Goal: Complete application form: Complete application form

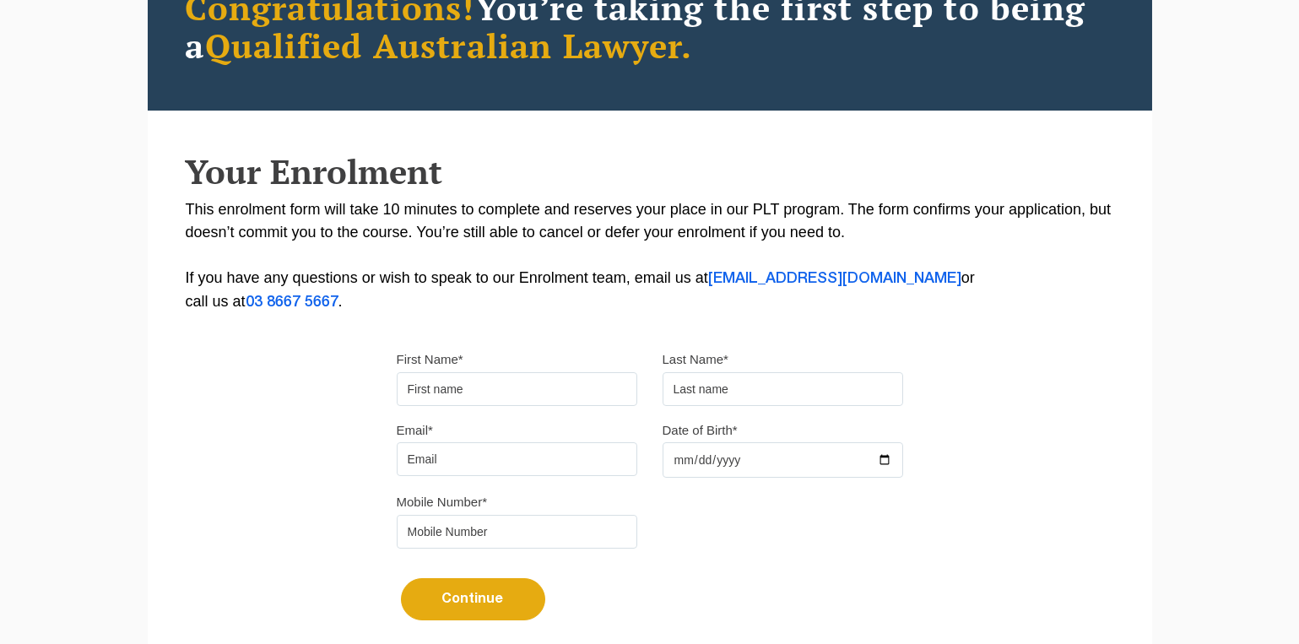
click at [543, 390] on input "First Name*" at bounding box center [517, 389] width 241 height 34
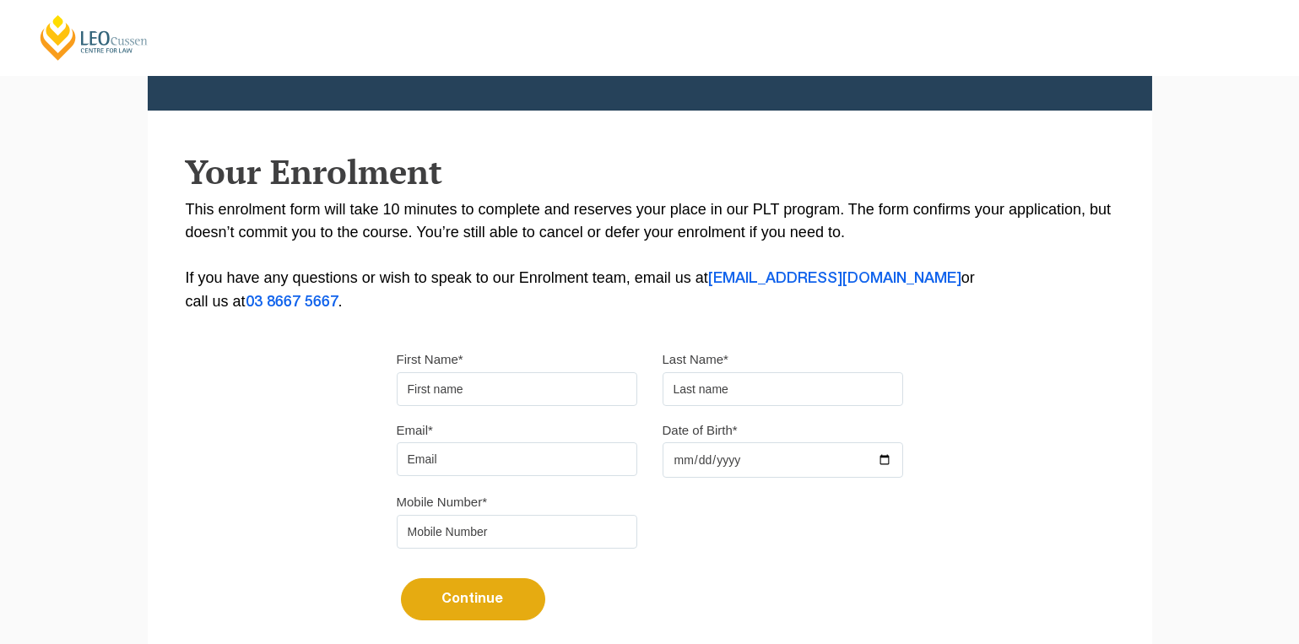
click at [257, 522] on div "Please note that your information is saved on our server as you enter it. Congr…" at bounding box center [650, 287] width 1004 height 752
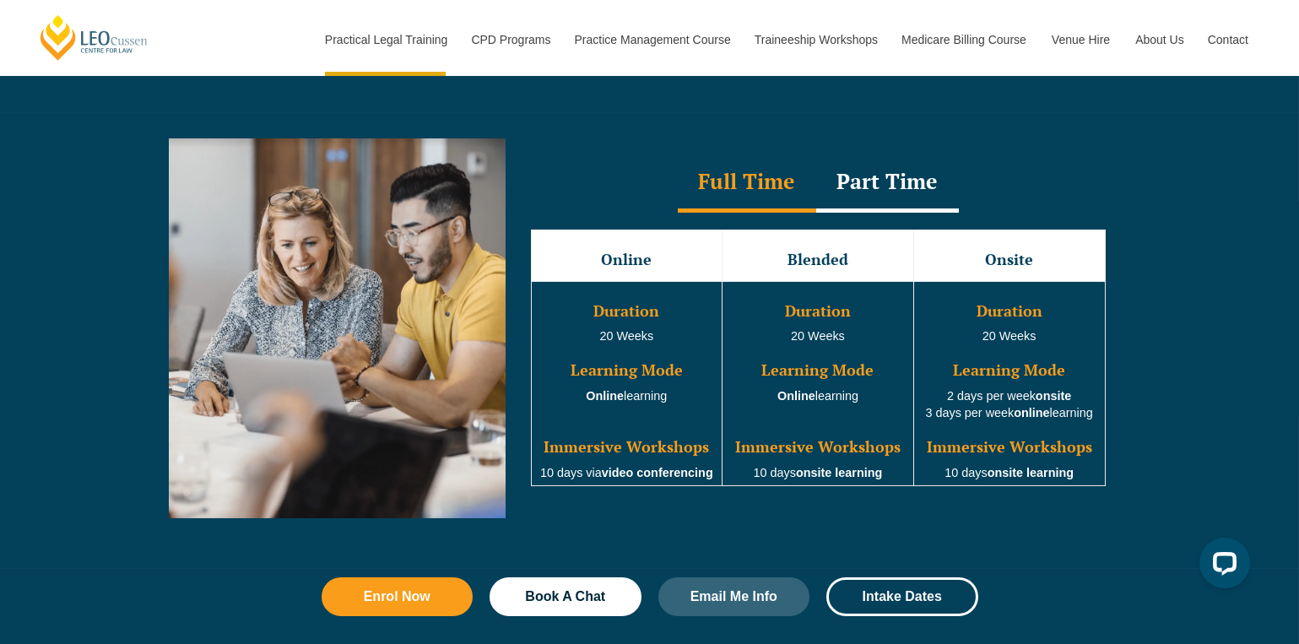
scroll to position [1515, 0]
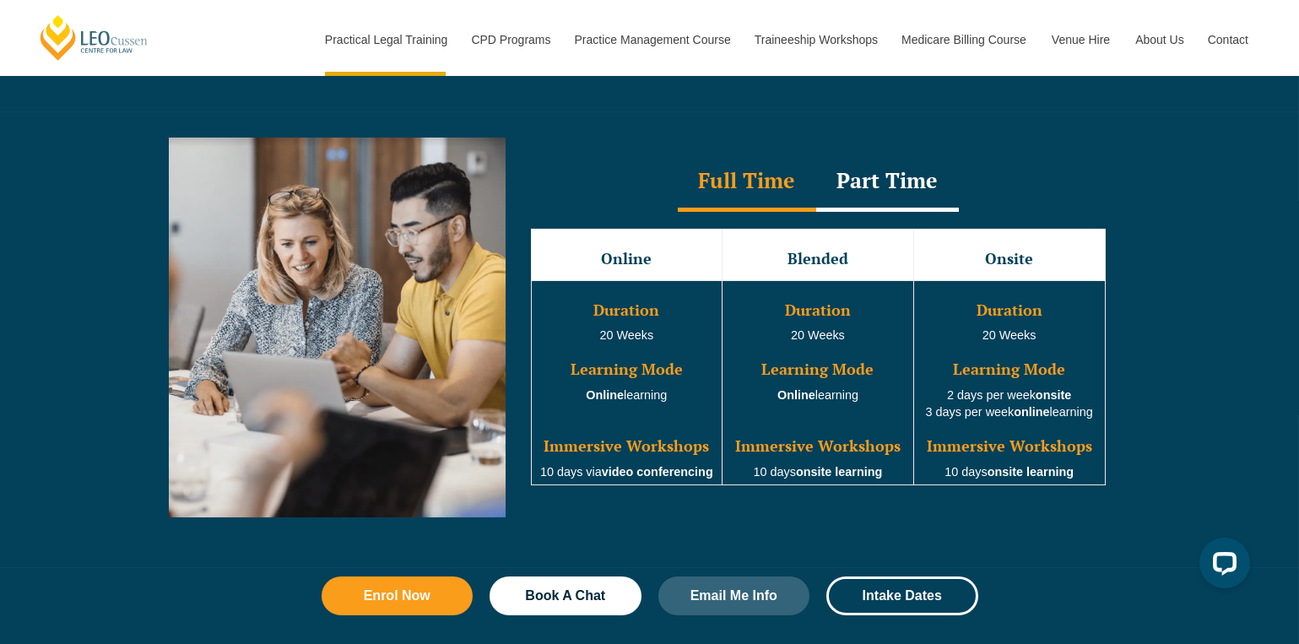
click at [860, 203] on div "Part Time" at bounding box center [887, 182] width 143 height 59
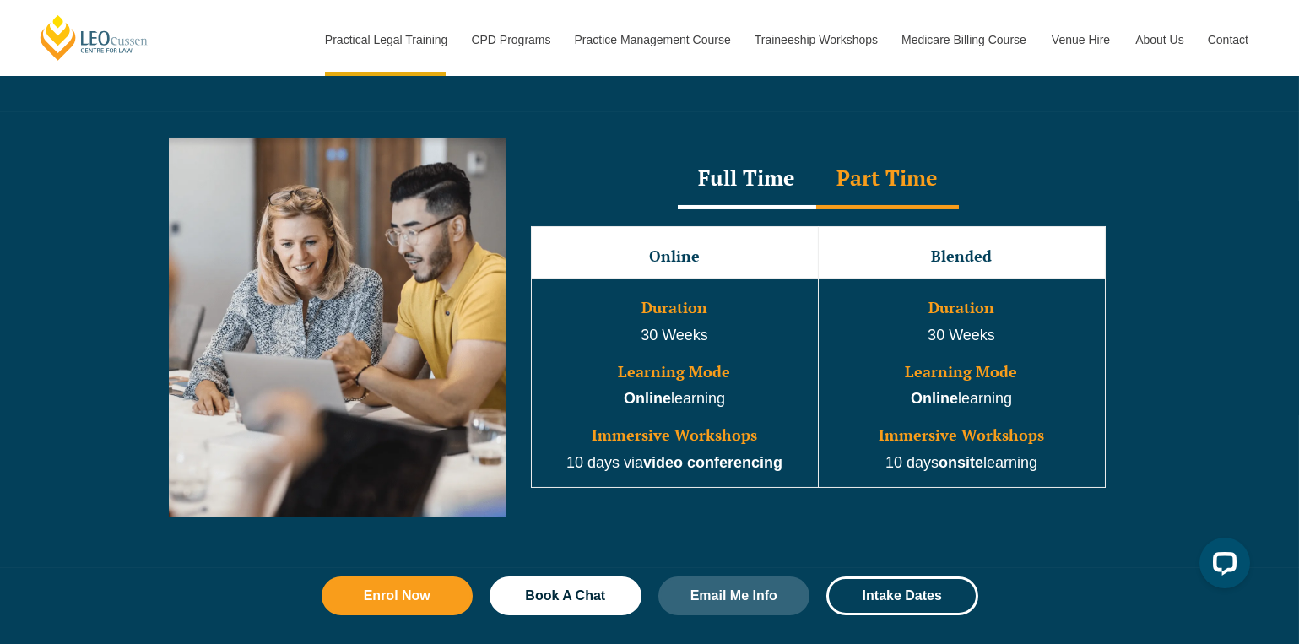
click at [771, 187] on div "Full Time" at bounding box center [747, 179] width 138 height 59
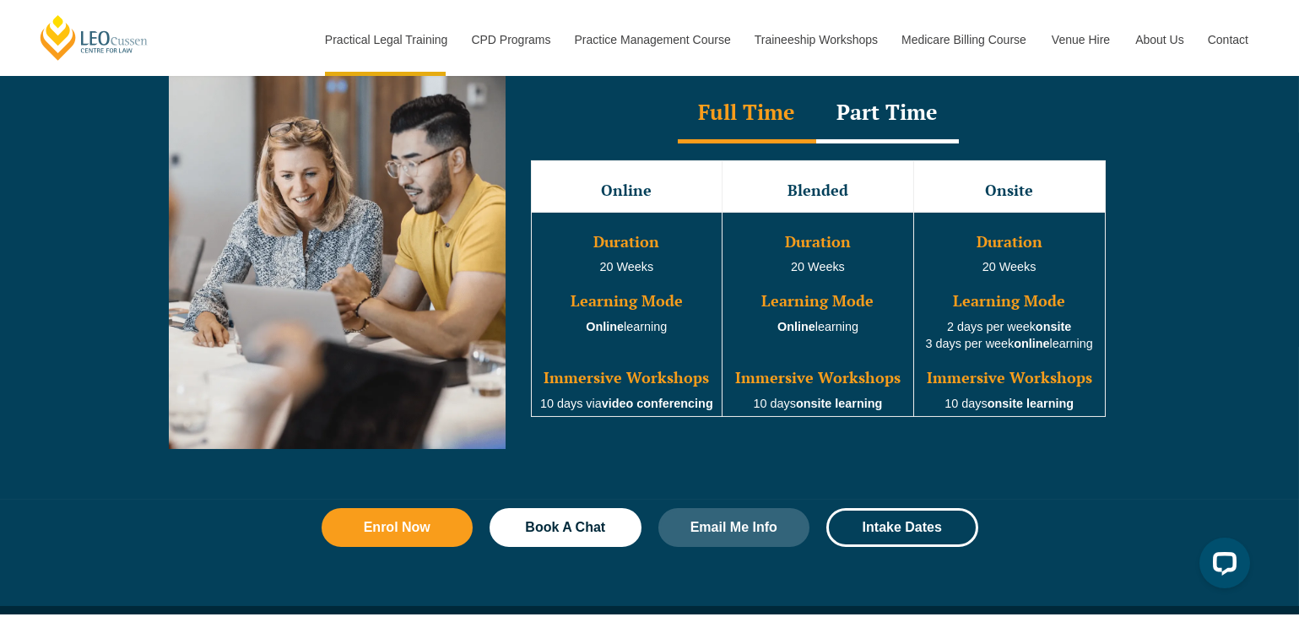
scroll to position [1584, 0]
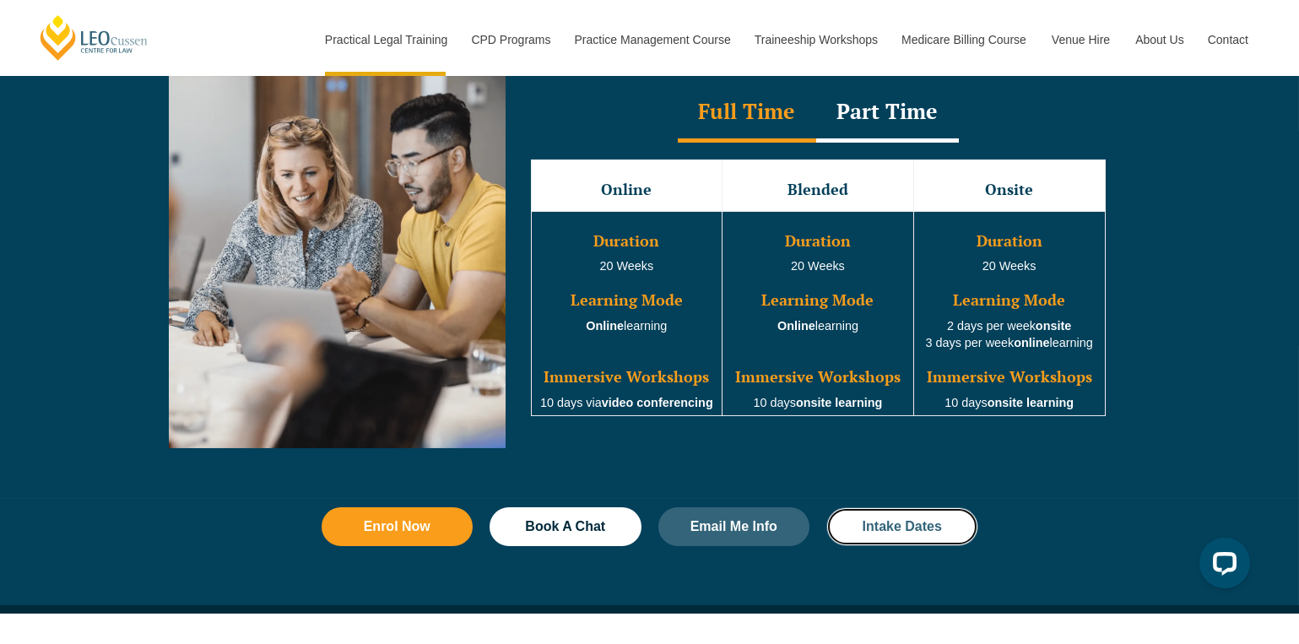
drag, startPoint x: 859, startPoint y: 517, endPoint x: 850, endPoint y: 520, distance: 9.6
click at [850, 520] on link "Intake Dates" at bounding box center [902, 526] width 152 height 39
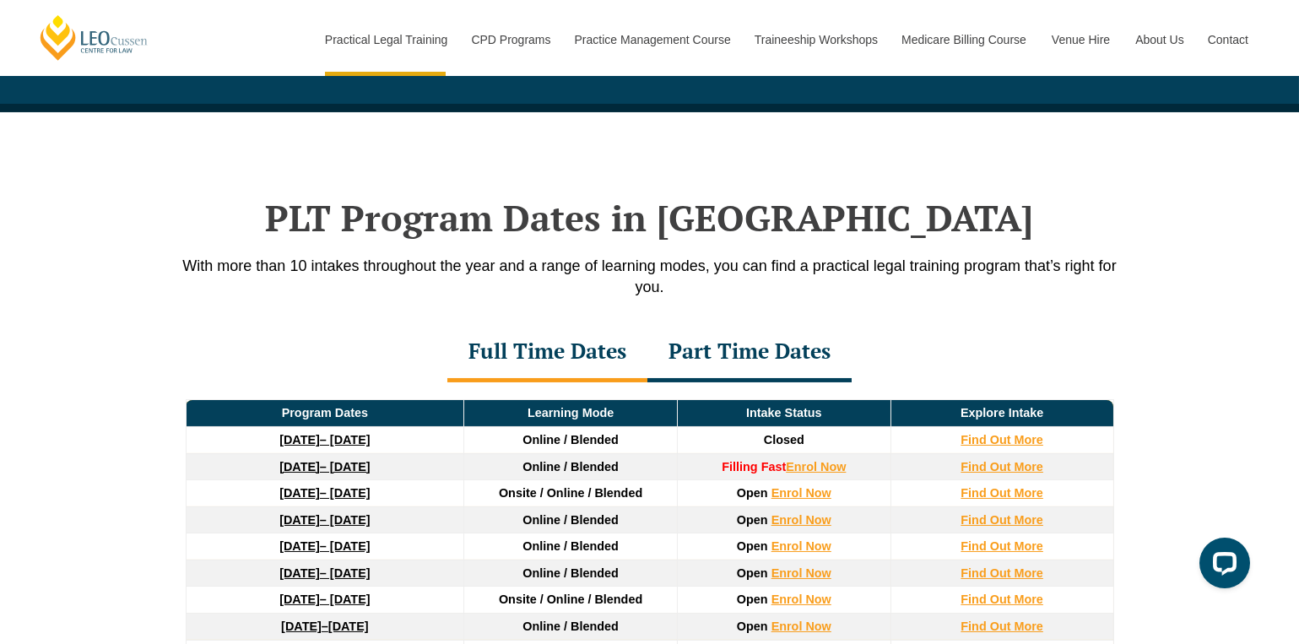
scroll to position [2200, 0]
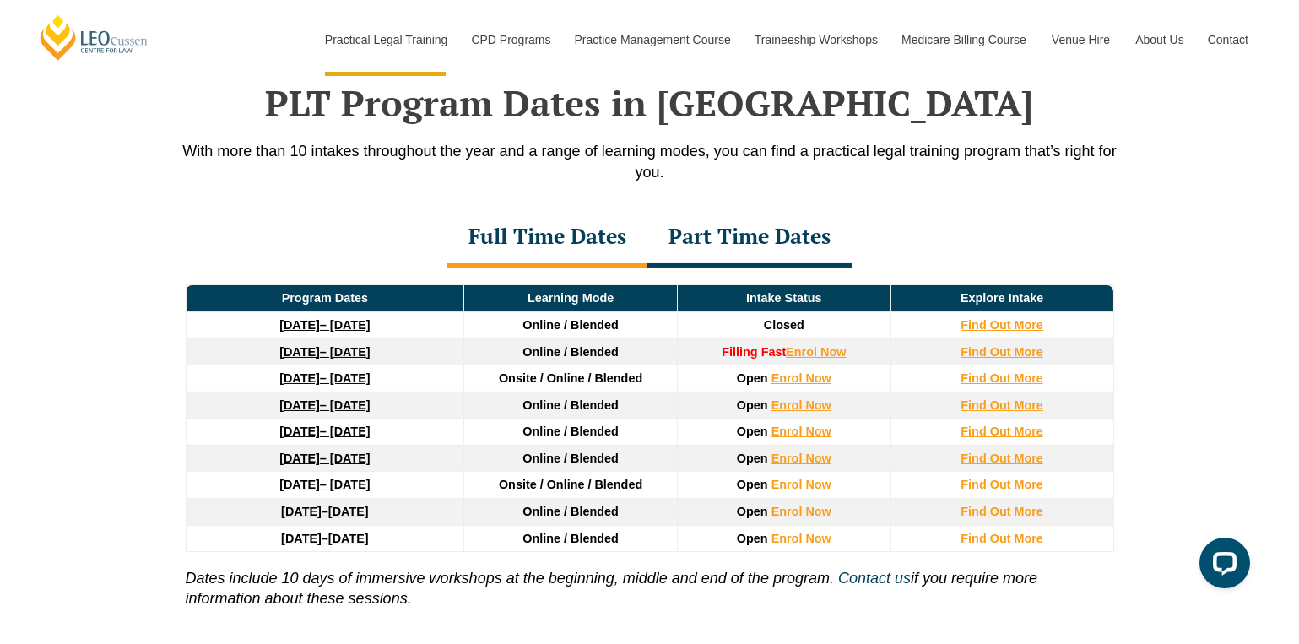
click at [782, 236] on div "Part Time Dates" at bounding box center [749, 237] width 204 height 59
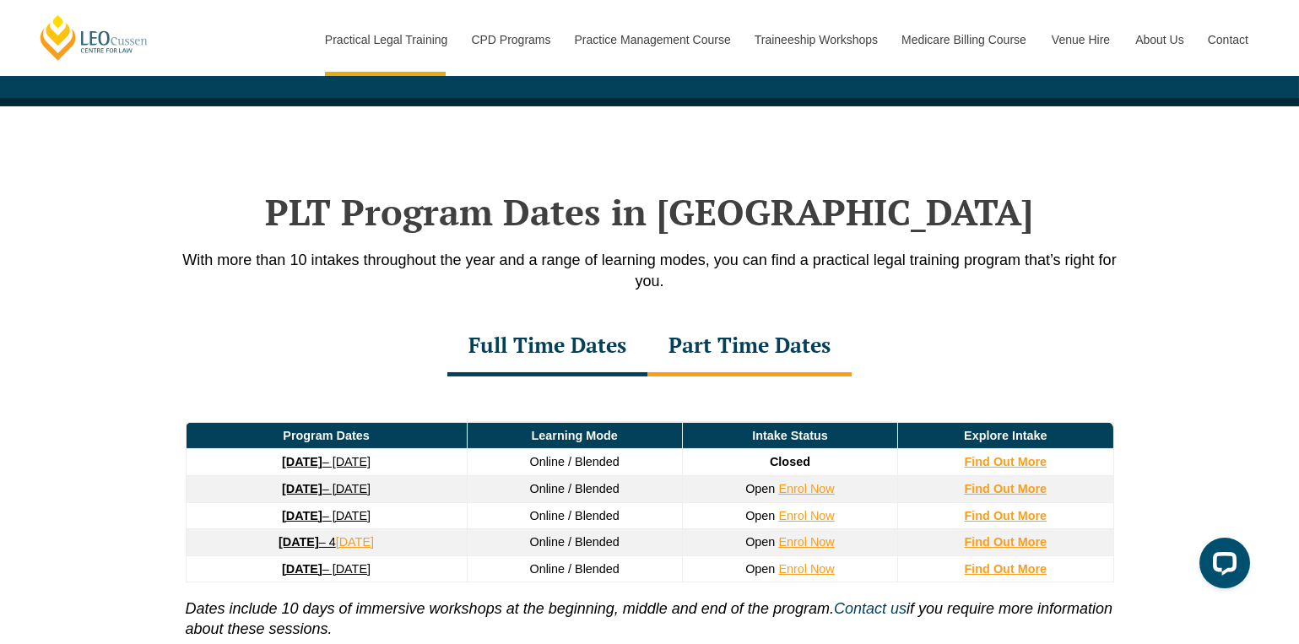
scroll to position [2091, 0]
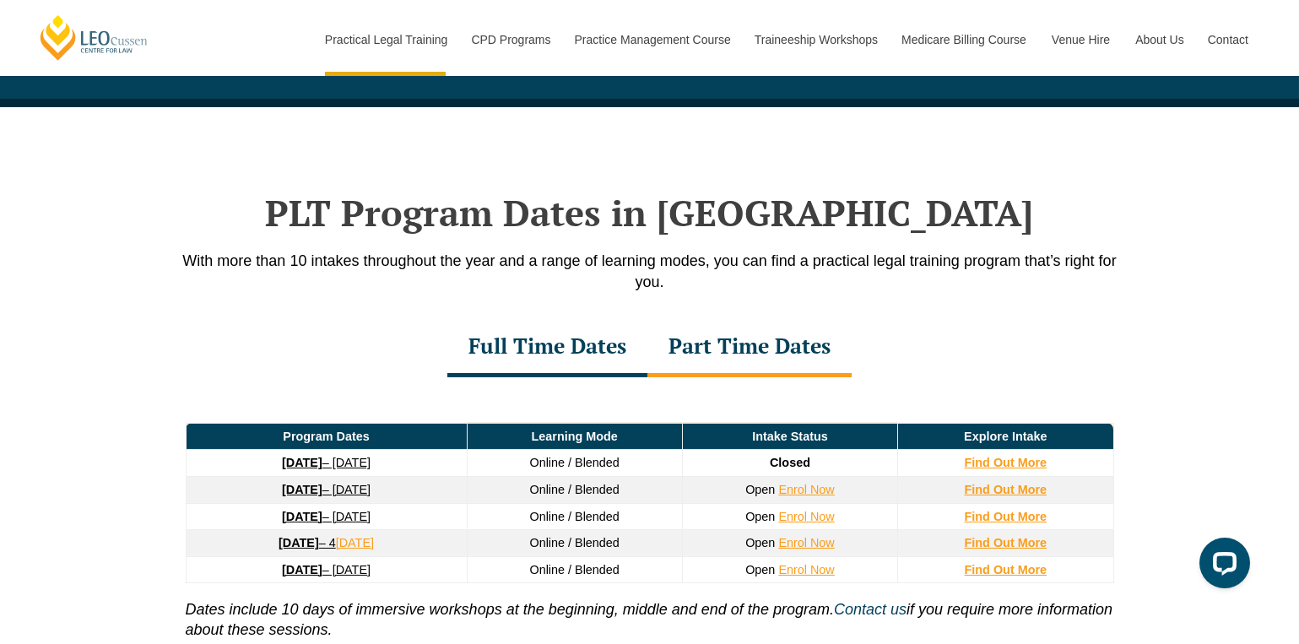
click at [603, 340] on div "Full Time Dates" at bounding box center [547, 347] width 200 height 59
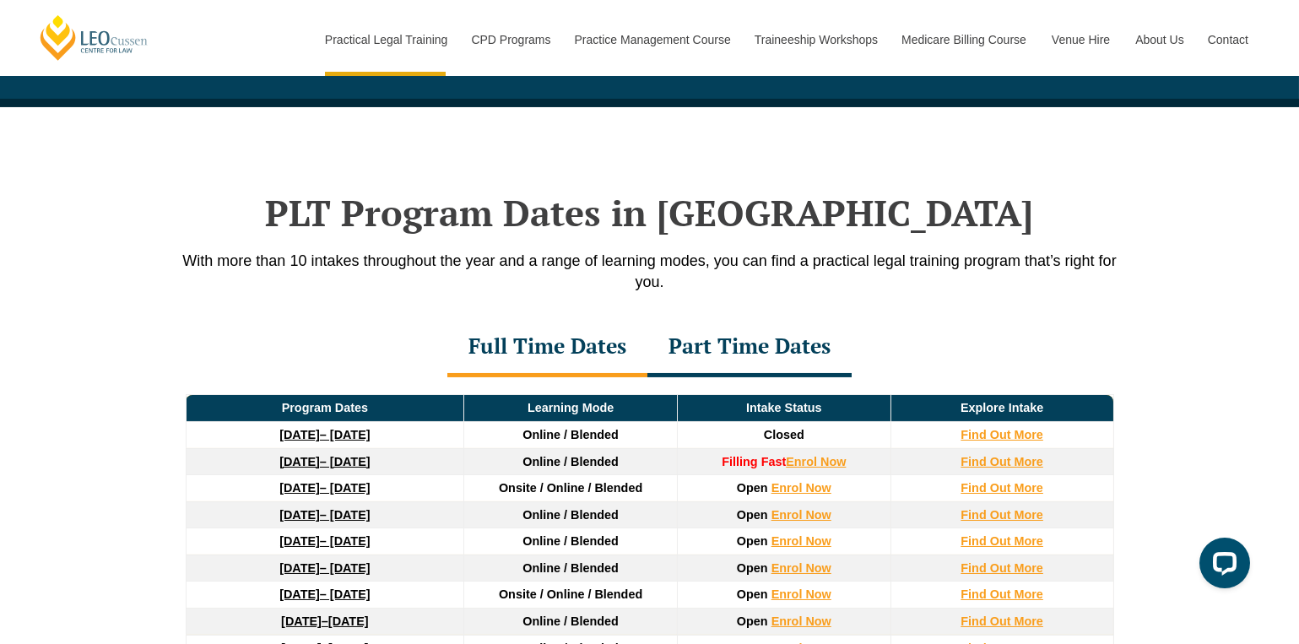
scroll to position [2121, 0]
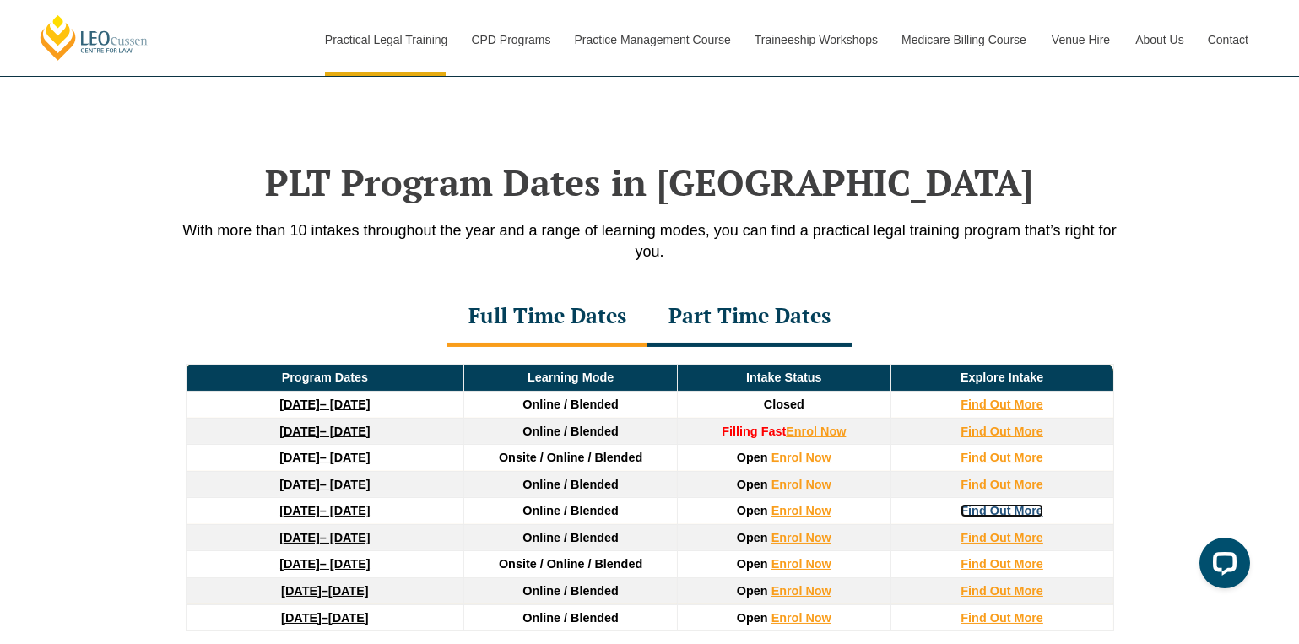
click at [961, 510] on strong "Find Out More" at bounding box center [1001, 511] width 83 height 14
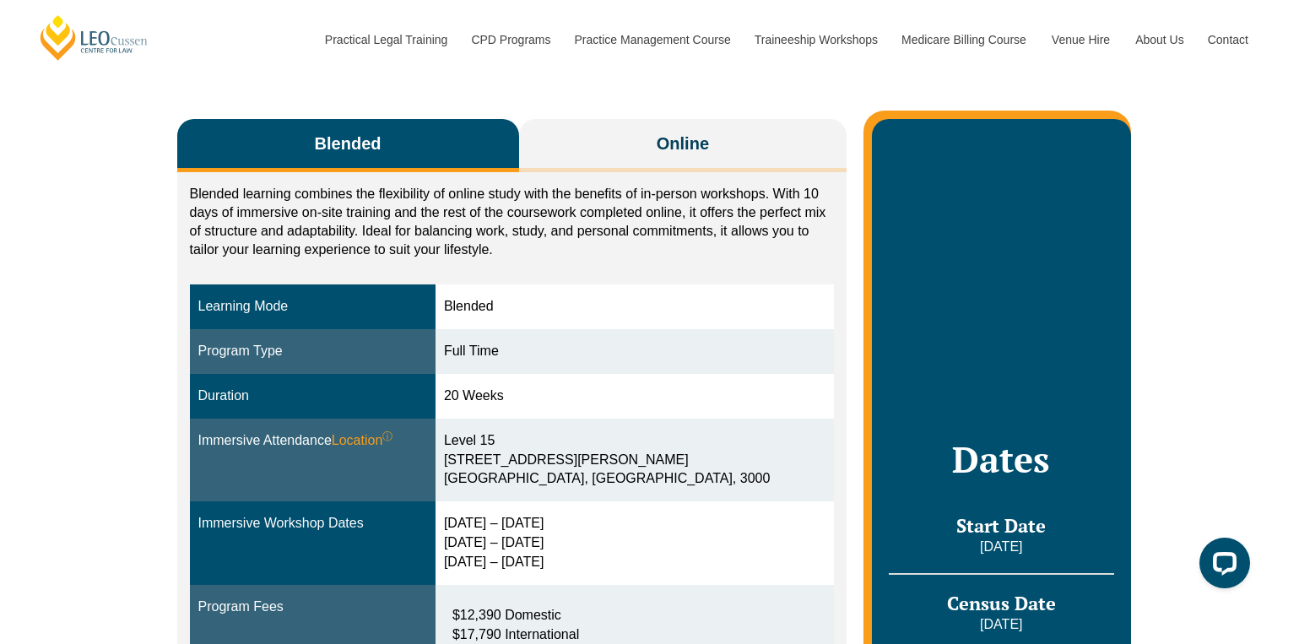
scroll to position [262, 0]
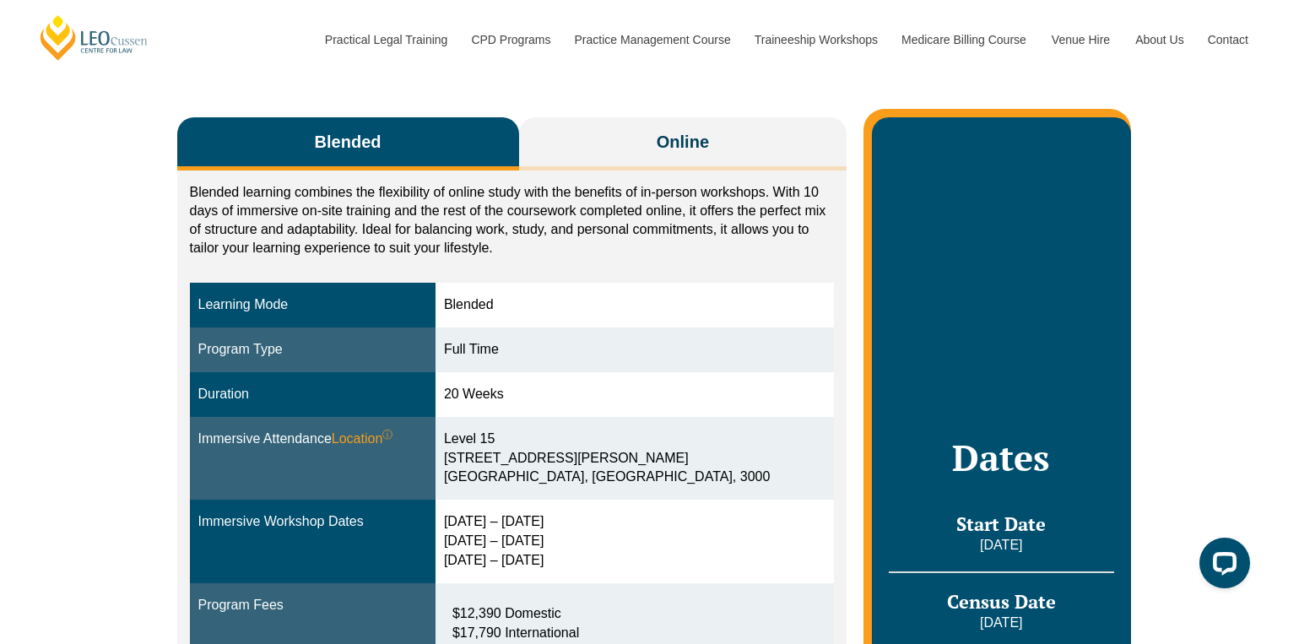
click at [668, 130] on span "Online" at bounding box center [683, 142] width 52 height 24
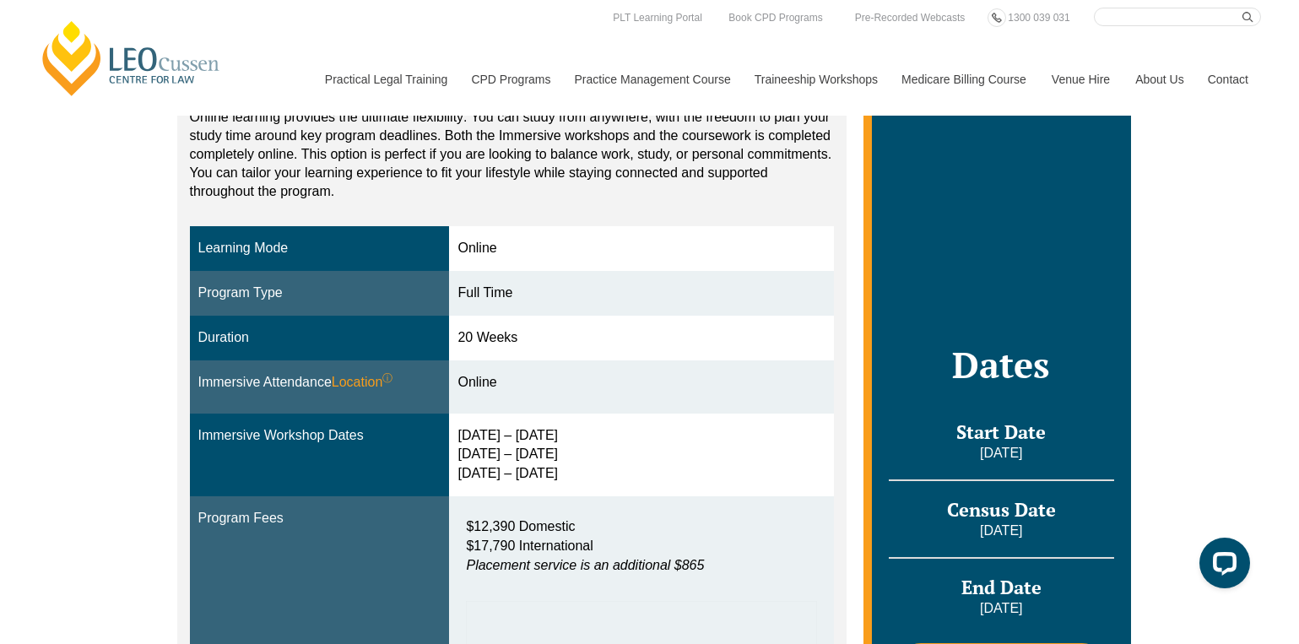
scroll to position [0, 0]
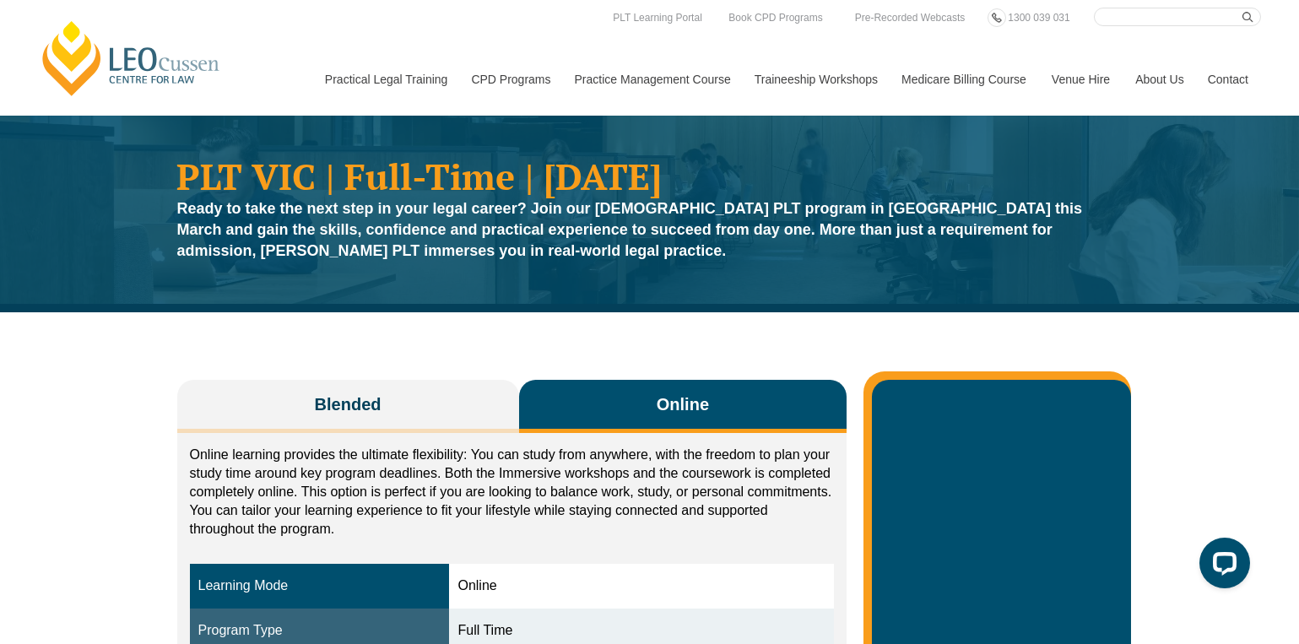
click at [429, 396] on button "Blended" at bounding box center [348, 406] width 342 height 53
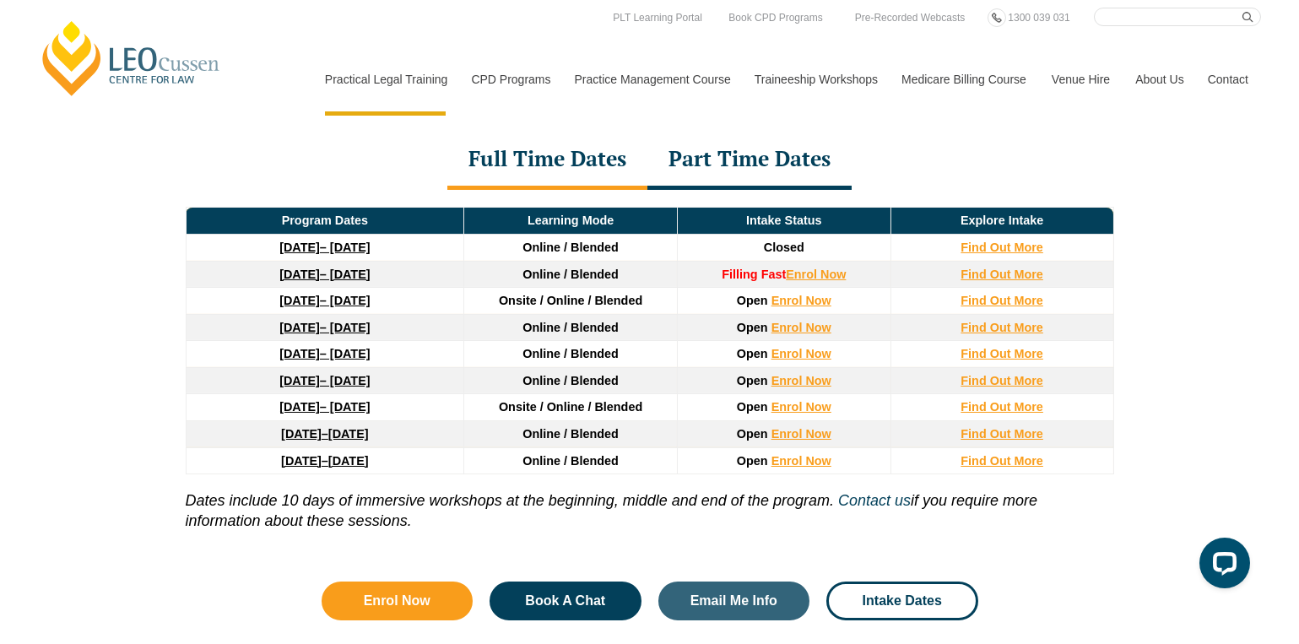
scroll to position [2275, 0]
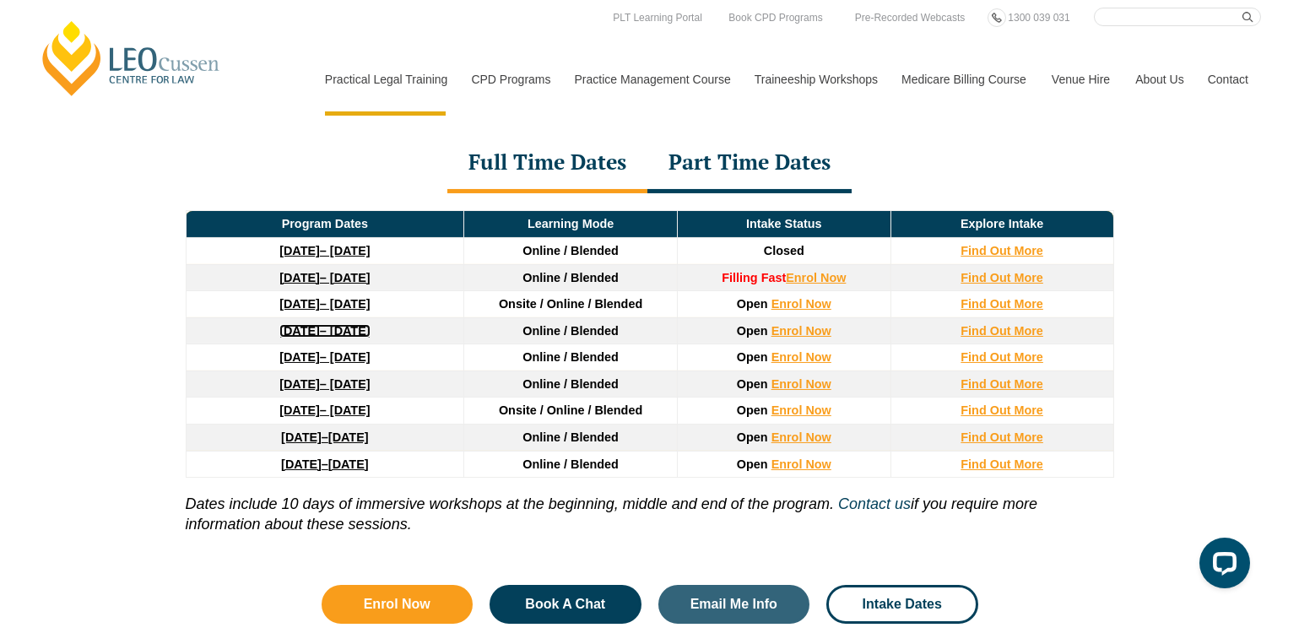
click at [370, 324] on link "16 February 2026 – 3 July 2026" at bounding box center [324, 331] width 90 height 14
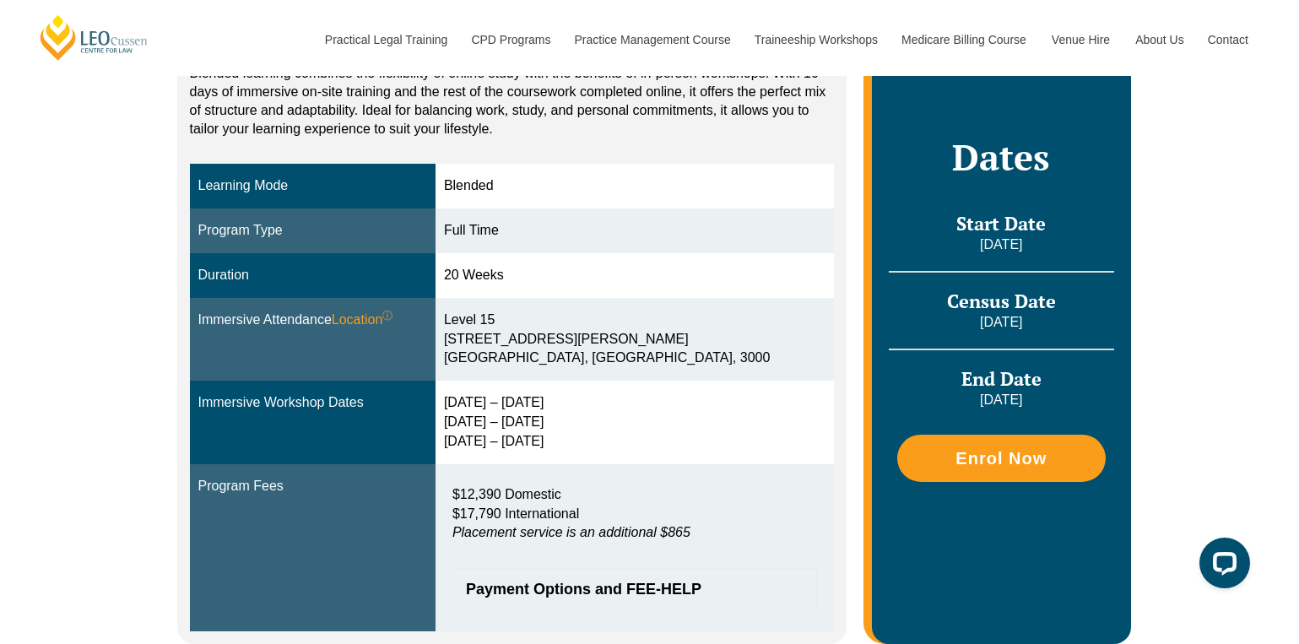
scroll to position [382, 0]
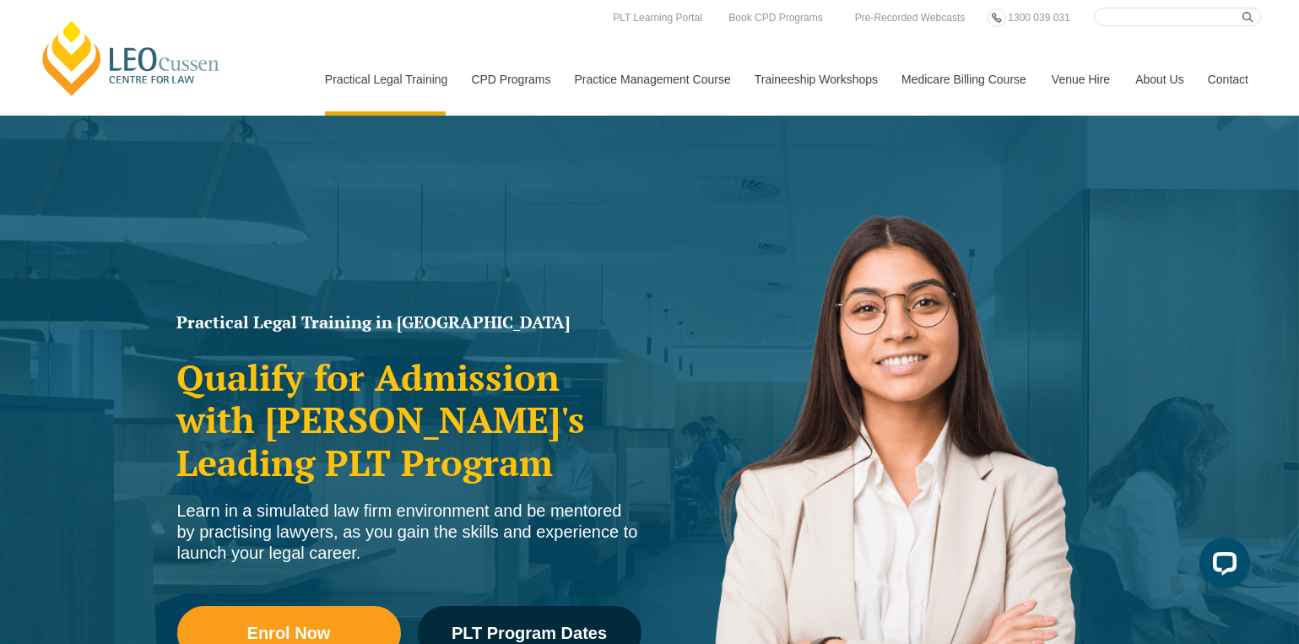
click at [0, 0] on link "Dates and Fees" at bounding box center [0, 0] width 0 height 0
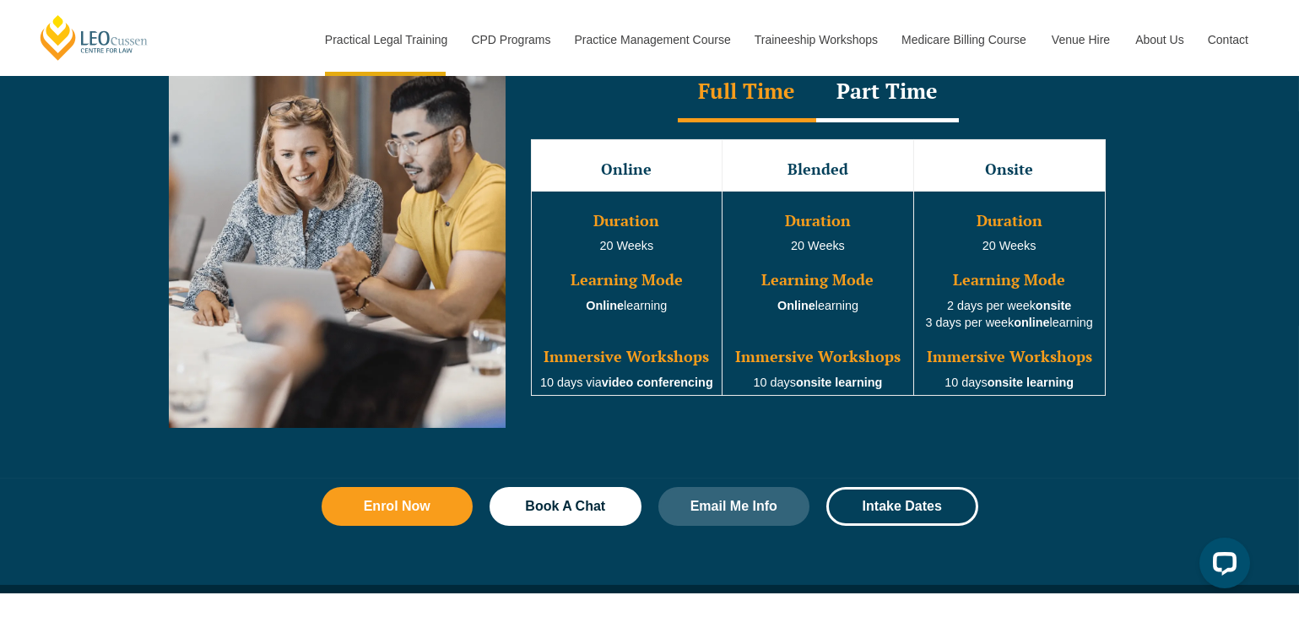
scroll to position [1604, 0]
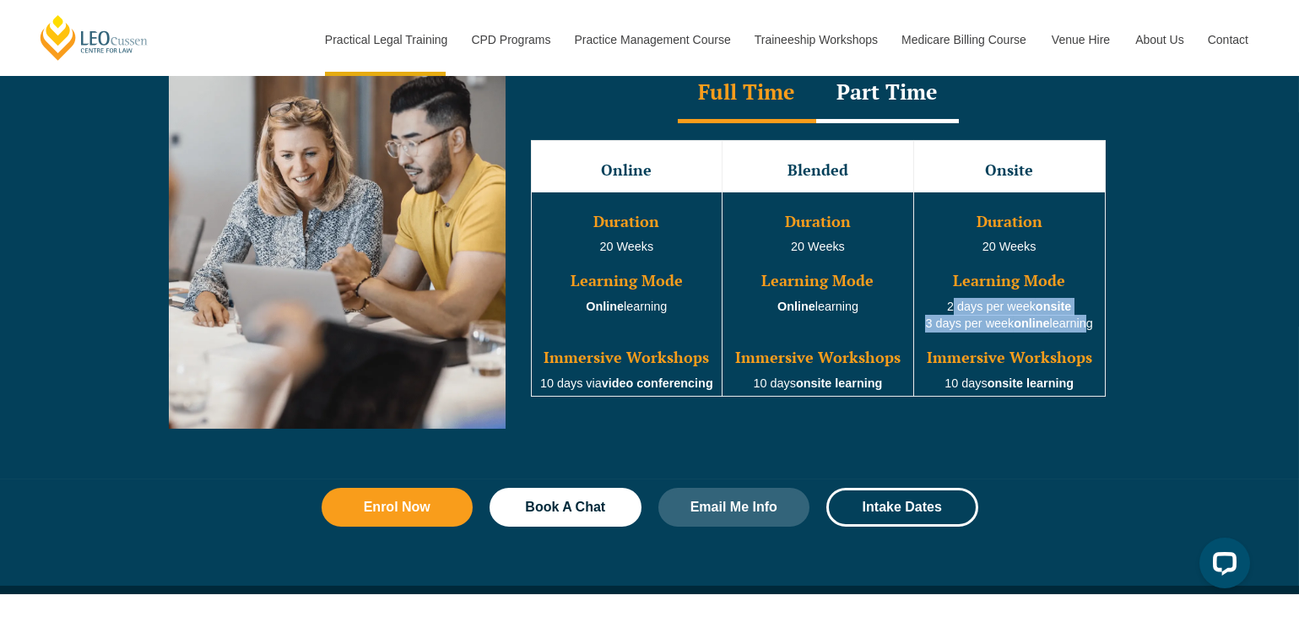
drag, startPoint x: 944, startPoint y: 305, endPoint x: 1094, endPoint y: 322, distance: 151.3
click at [1094, 322] on td "Duration 20 Weeks Learning Mode 2 days per week onsite 3 days per week online l…" at bounding box center [1009, 294] width 192 height 205
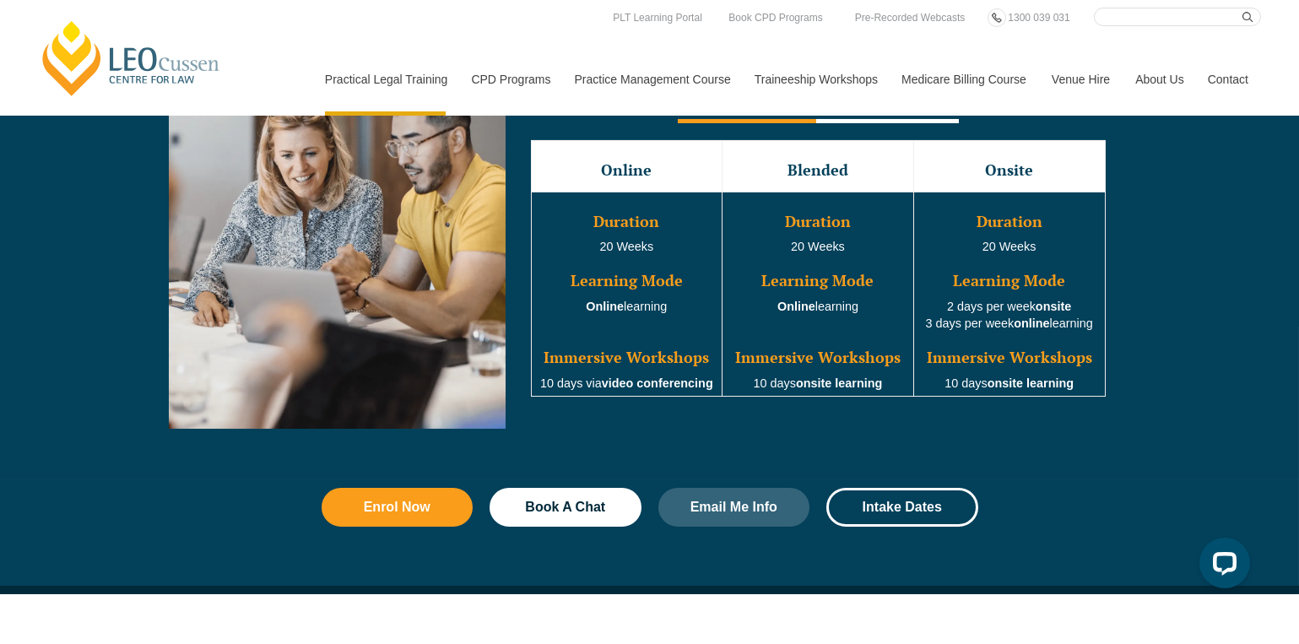
click at [711, 264] on td "Duration 20 Weeks Learning Mode Online learning Immersive Workshops 10 days via…" at bounding box center [627, 294] width 192 height 205
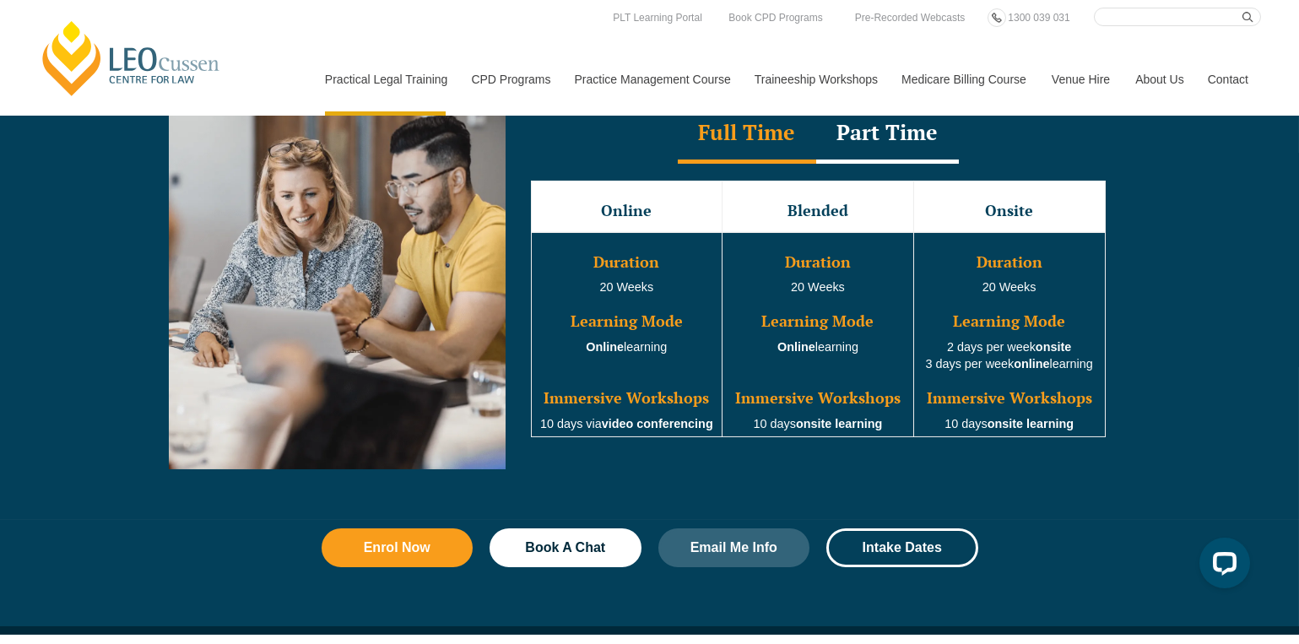
scroll to position [1563, 0]
click at [907, 137] on div "Part Time" at bounding box center [887, 134] width 143 height 59
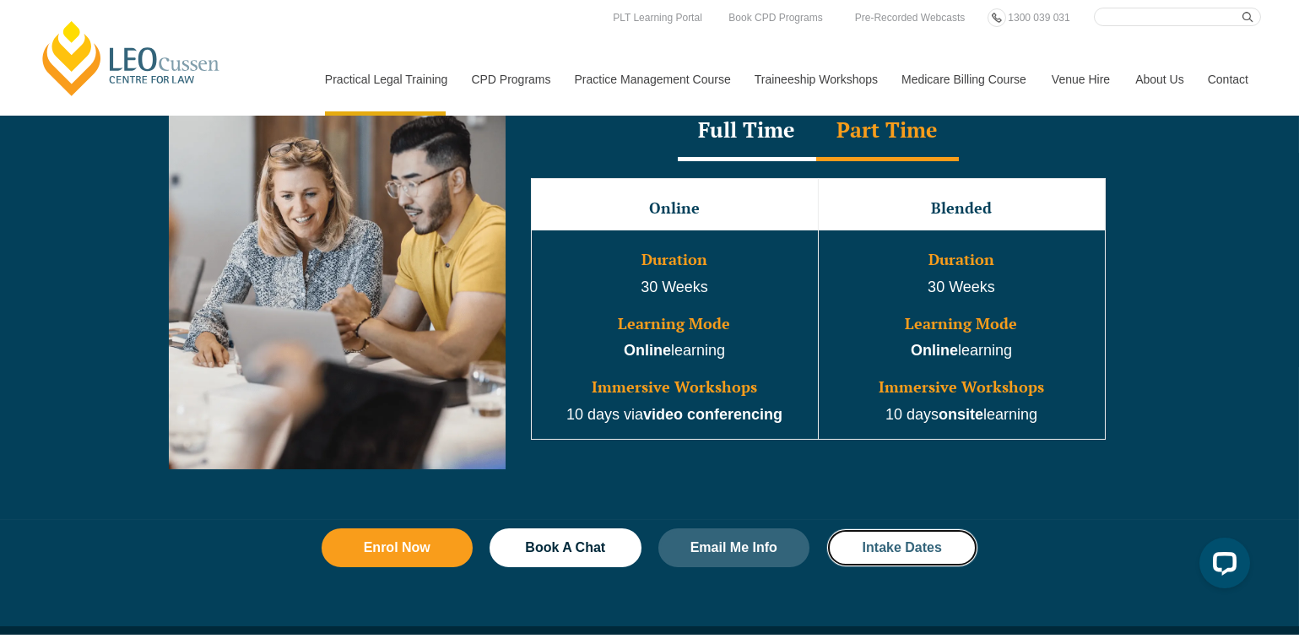
click at [901, 532] on link "Intake Dates" at bounding box center [902, 547] width 152 height 39
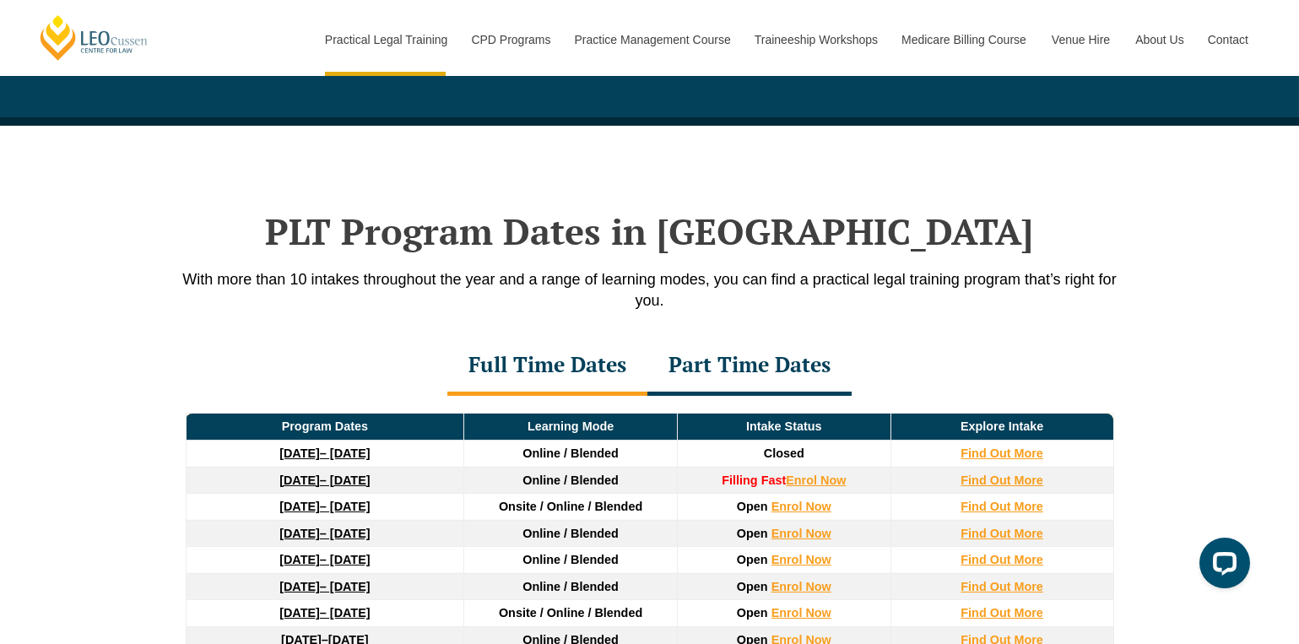
scroll to position [2200, 0]
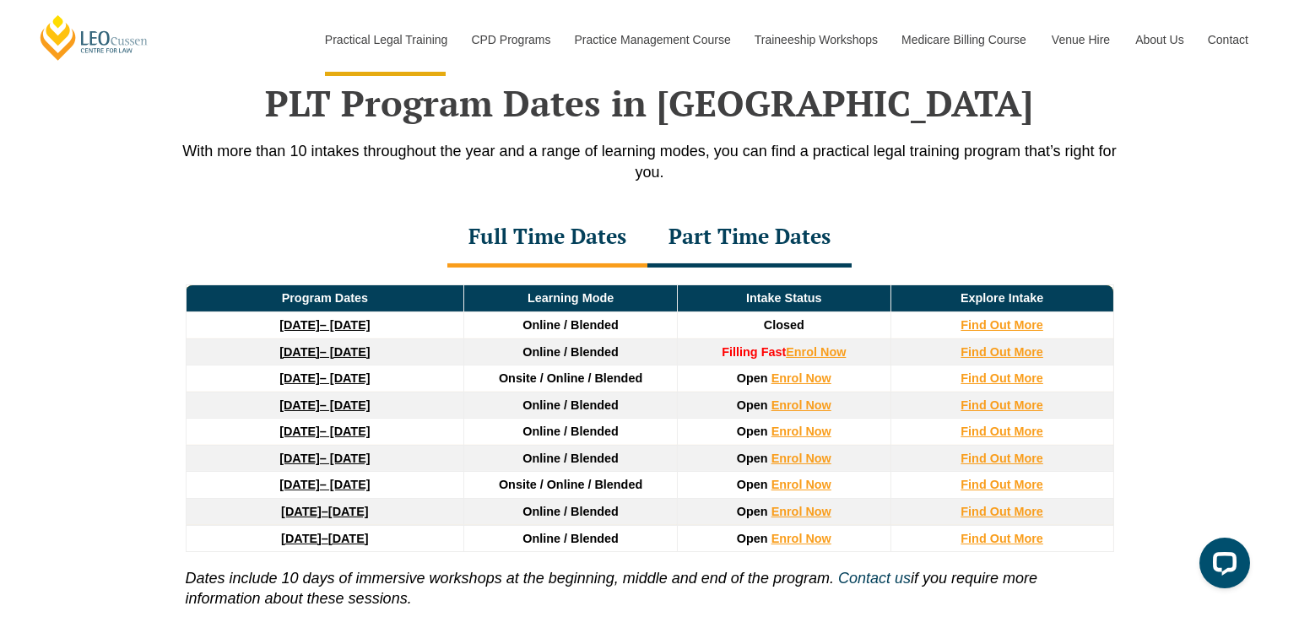
click at [762, 252] on div "Part Time Dates" at bounding box center [749, 237] width 204 height 59
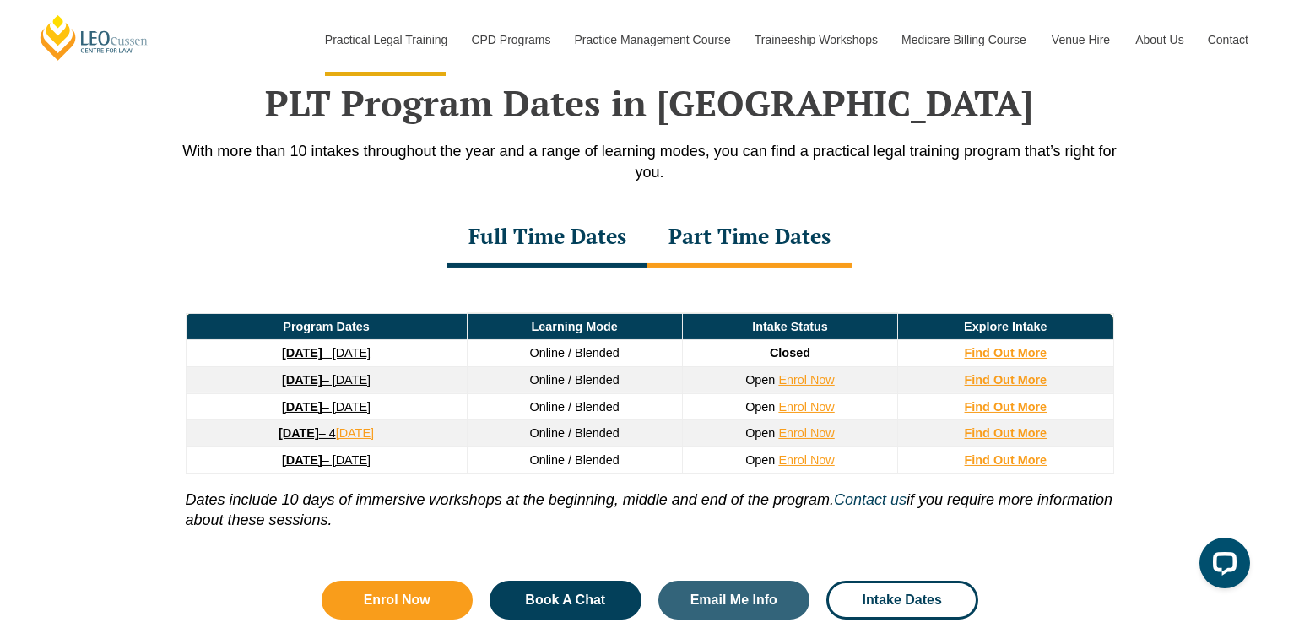
click at [863, 407] on td "Open Enrol Now" at bounding box center [789, 406] width 215 height 27
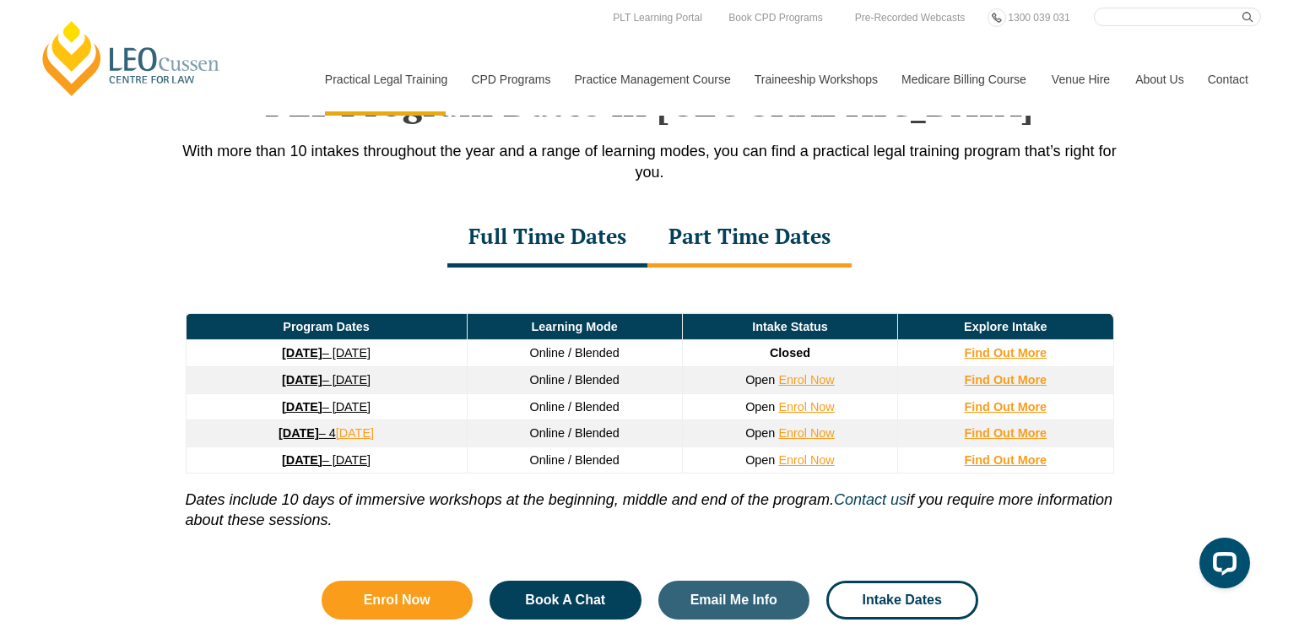
click at [620, 307] on div "Program Dates Learning Mode Intake Status Explore Intake 8 September 2025 – 17 …" at bounding box center [650, 412] width 962 height 288
click at [599, 247] on div "Full Time Dates" at bounding box center [547, 237] width 200 height 59
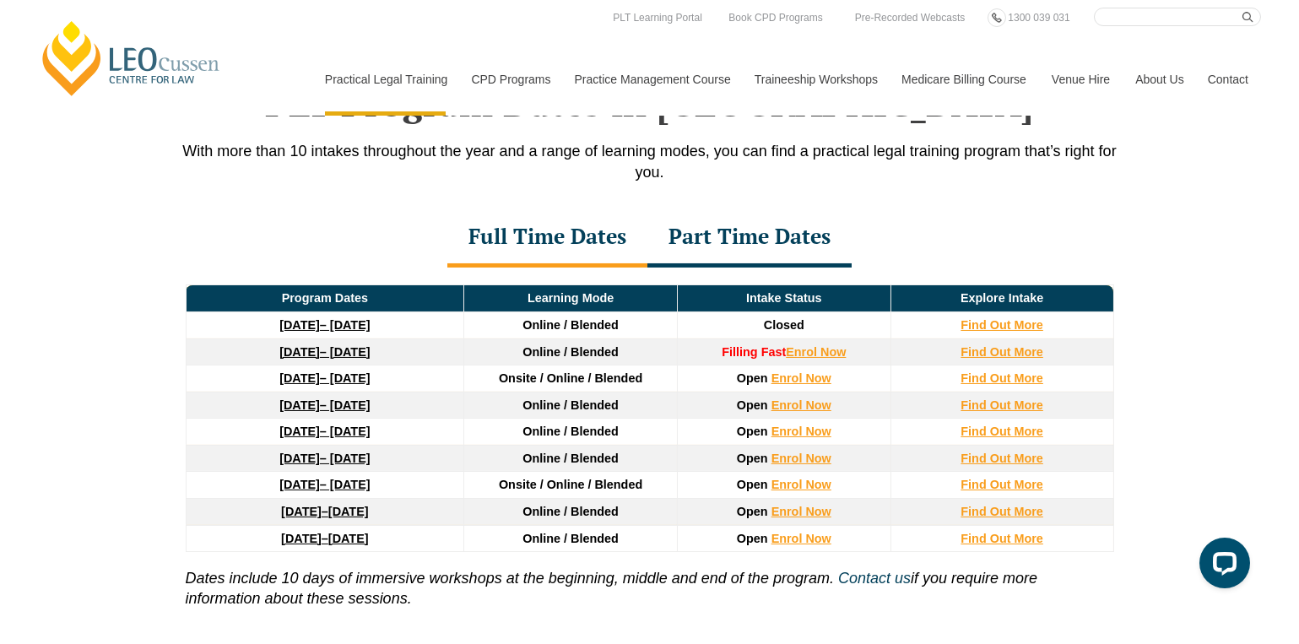
drag, startPoint x: 742, startPoint y: 237, endPoint x: 657, endPoint y: 261, distance: 88.5
drag, startPoint x: 657, startPoint y: 261, endPoint x: 682, endPoint y: 249, distance: 27.9
click at [682, 249] on div "Part Time Dates" at bounding box center [749, 237] width 204 height 59
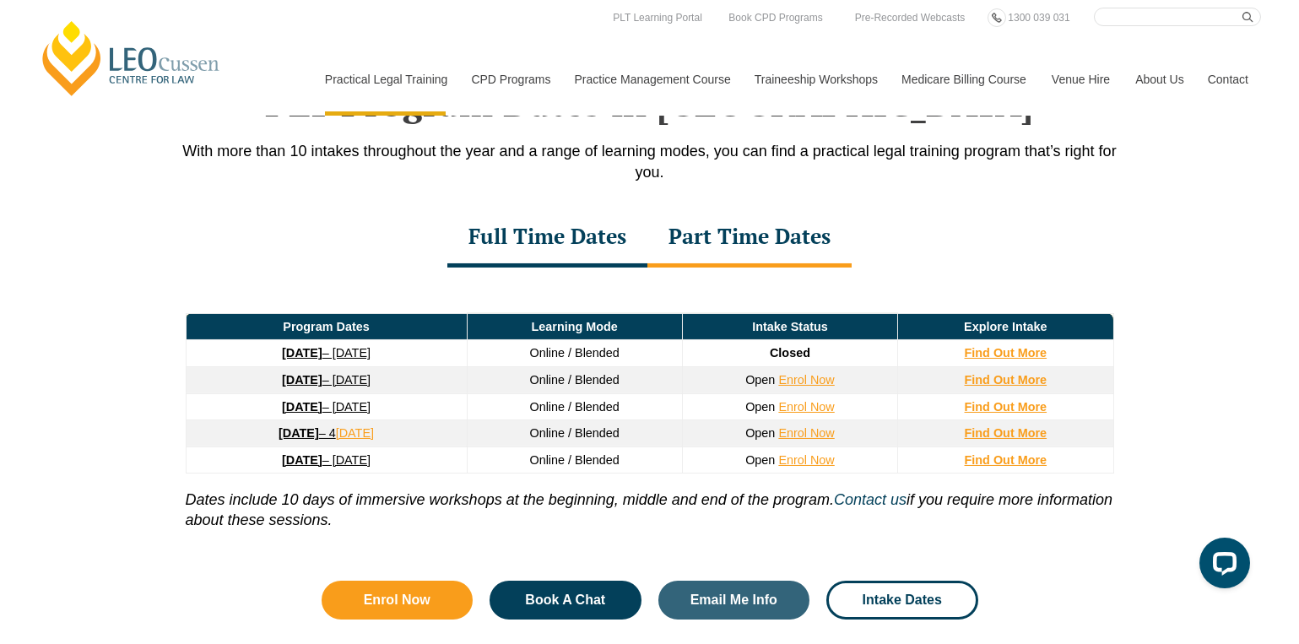
click at [620, 260] on div "Full Time Dates" at bounding box center [547, 237] width 200 height 59
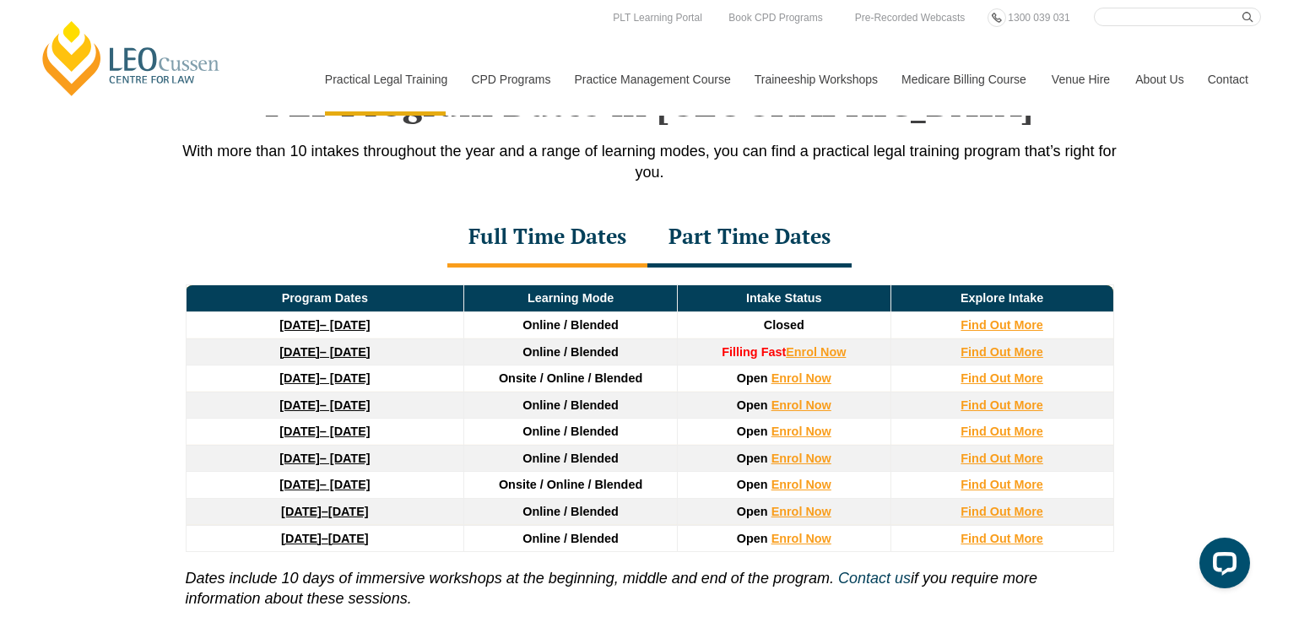
click at [704, 252] on div "Part Time Dates" at bounding box center [749, 237] width 204 height 59
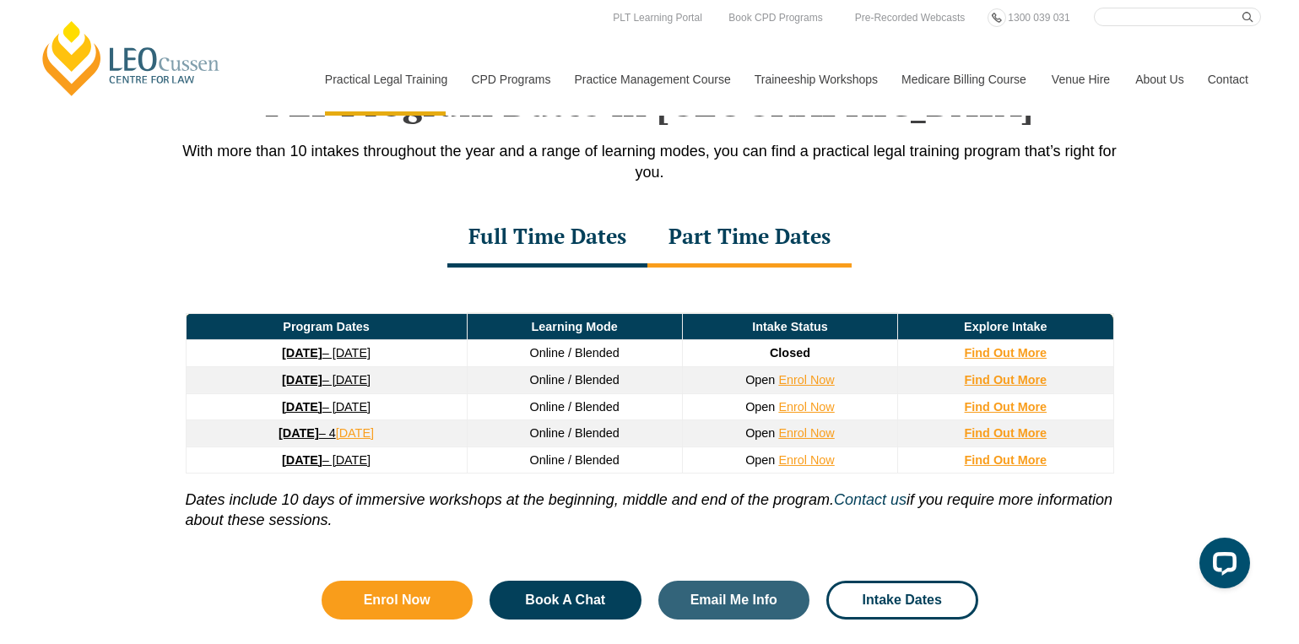
click at [587, 252] on div "Full Time Dates" at bounding box center [547, 237] width 200 height 59
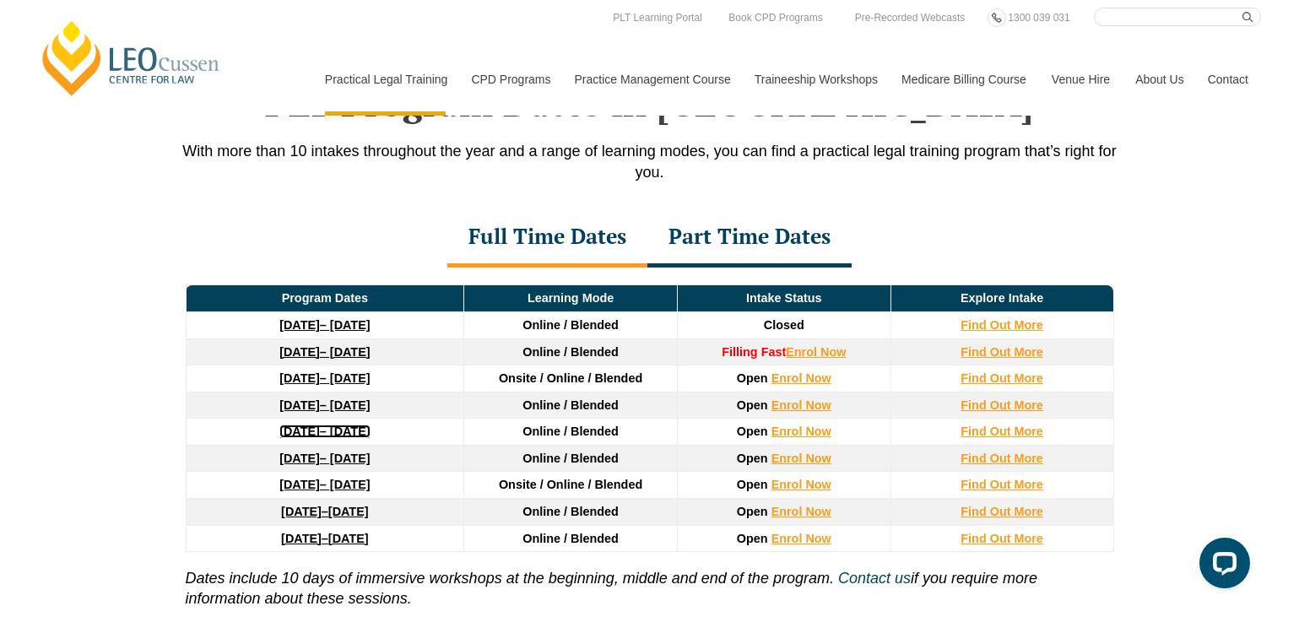
click at [361, 428] on link "23 March 2026 – 7 August 2026" at bounding box center [324, 432] width 90 height 14
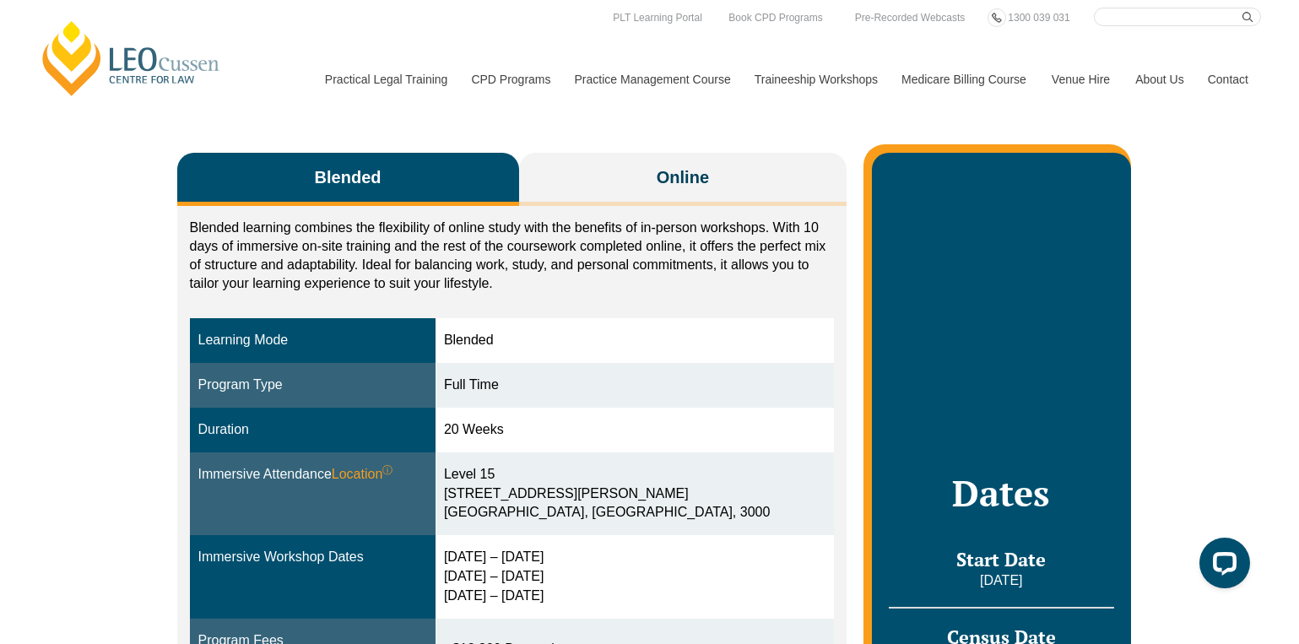
scroll to position [225, 0]
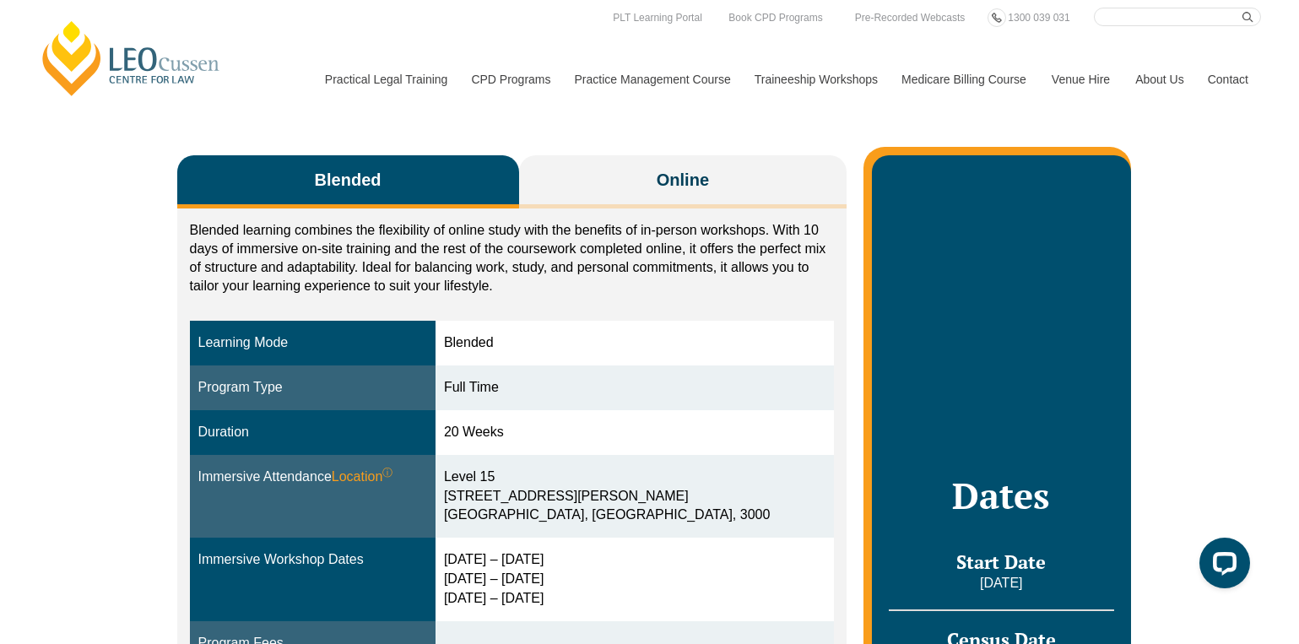
click at [650, 172] on button "Online" at bounding box center [683, 181] width 328 height 53
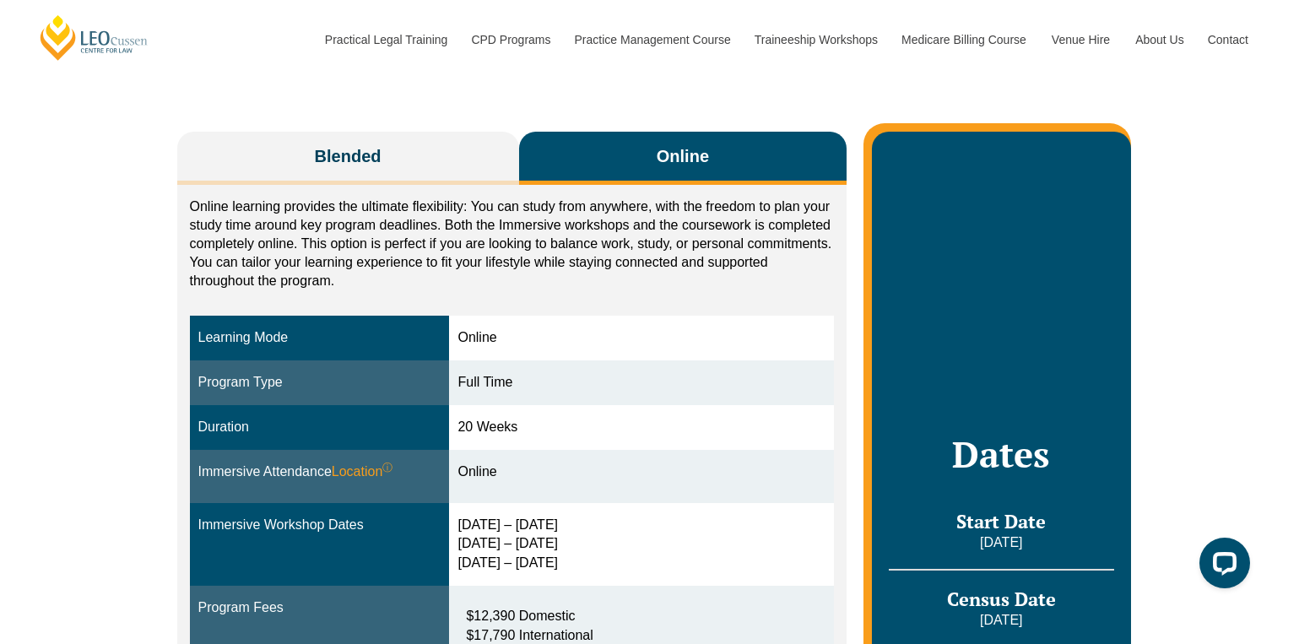
scroll to position [249, 0]
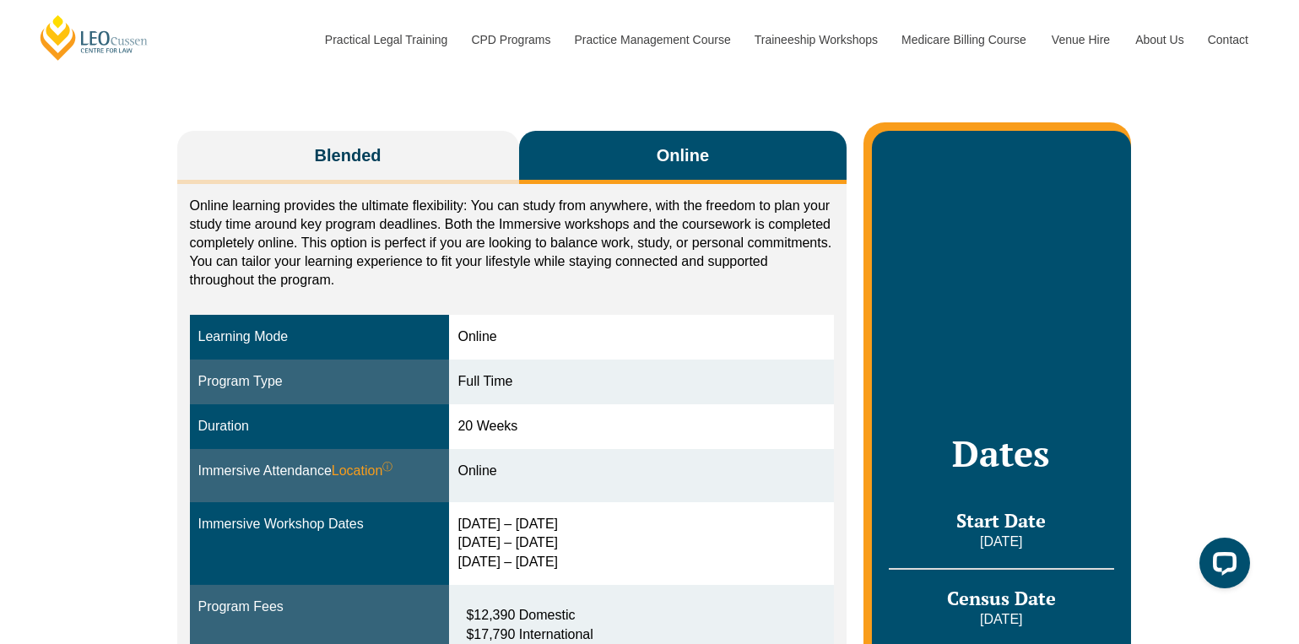
click at [400, 172] on button "Blended" at bounding box center [348, 157] width 342 height 53
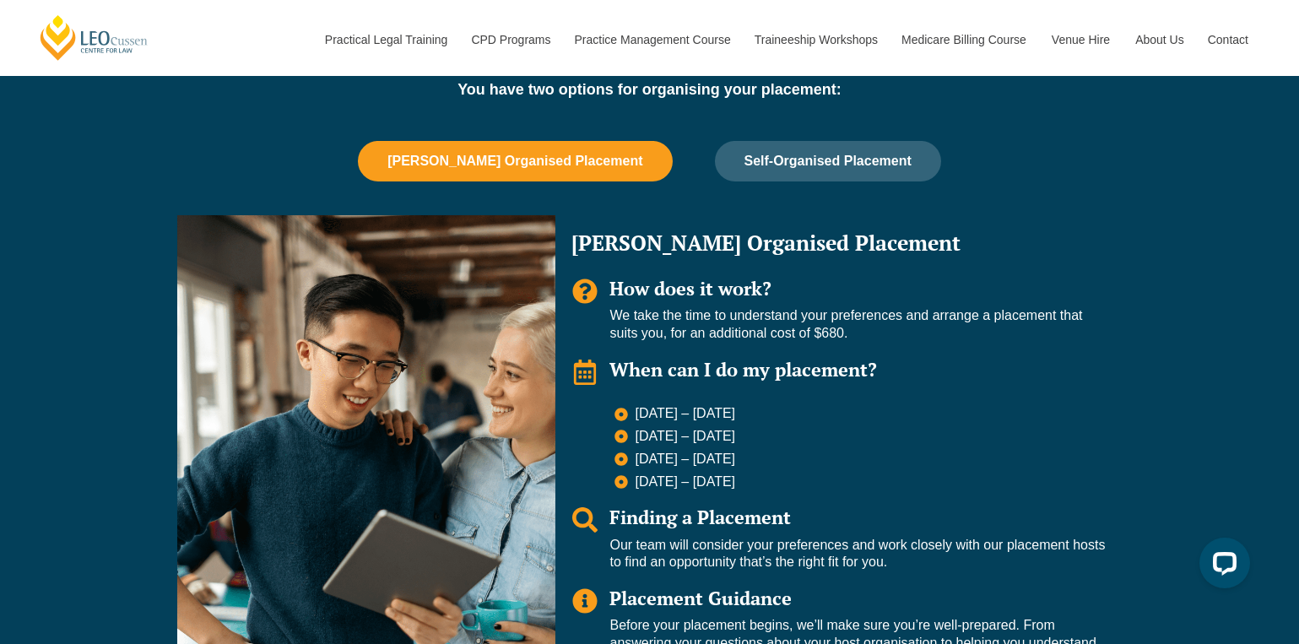
scroll to position [1515, 0]
click at [796, 141] on button "Self-Organised Placement" at bounding box center [828, 161] width 226 height 41
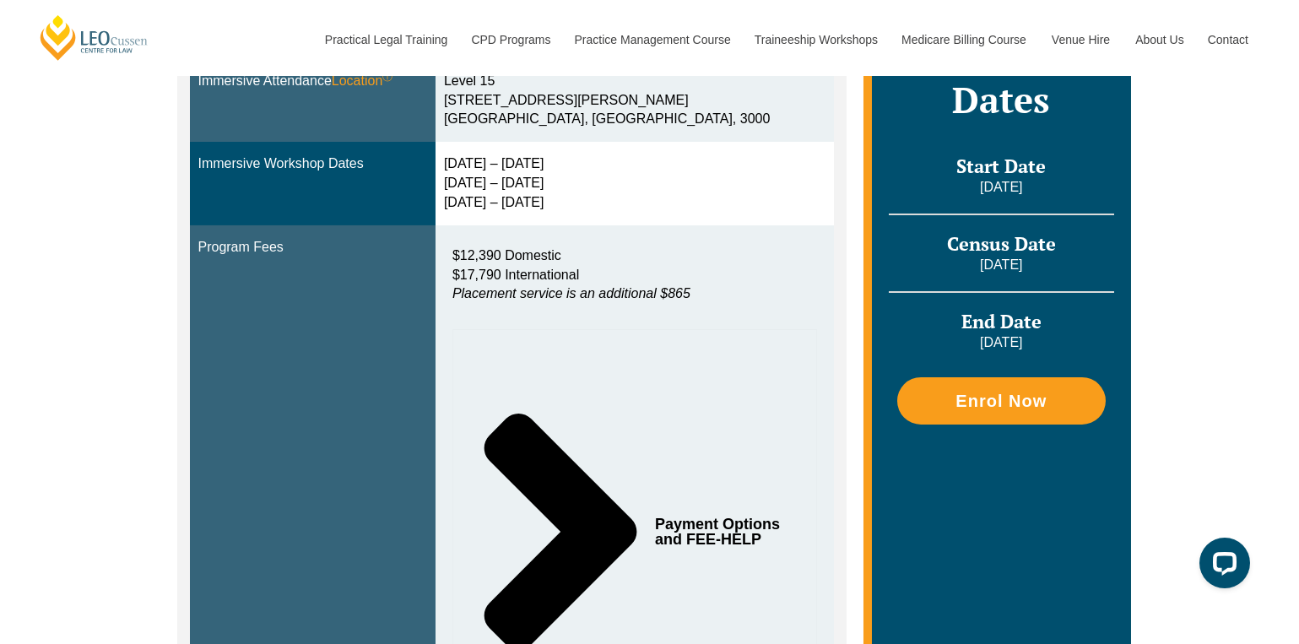
scroll to position [632, 0]
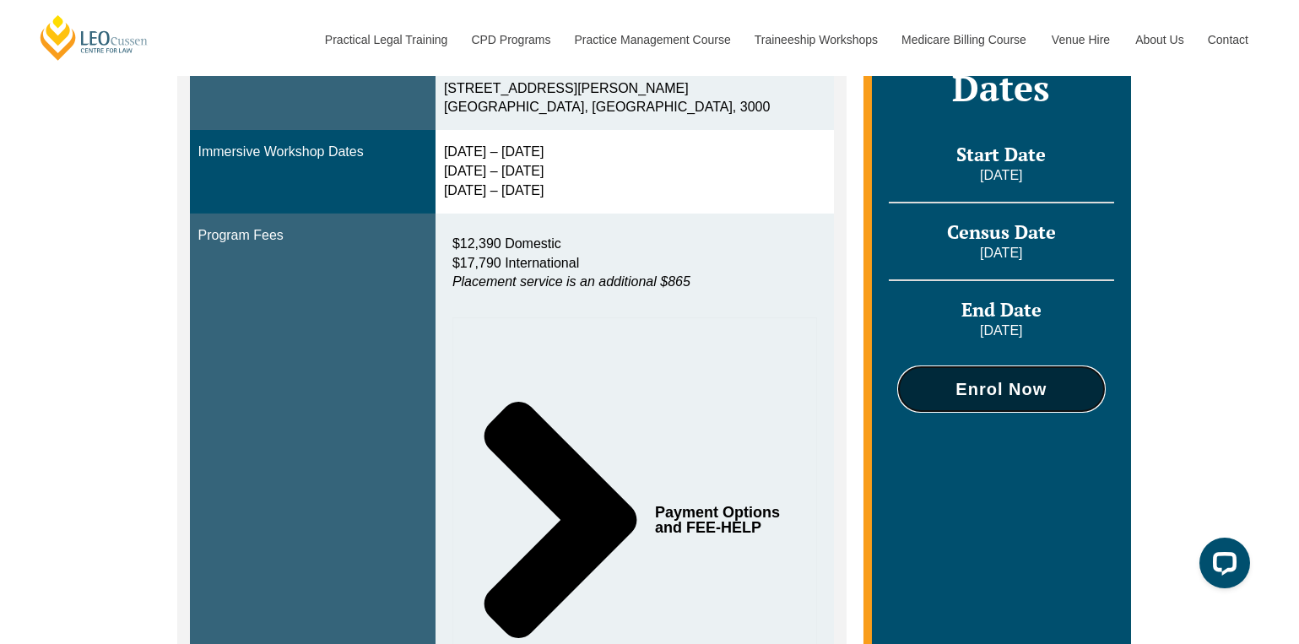
click at [980, 381] on span "Enrol Now" at bounding box center [1000, 389] width 91 height 17
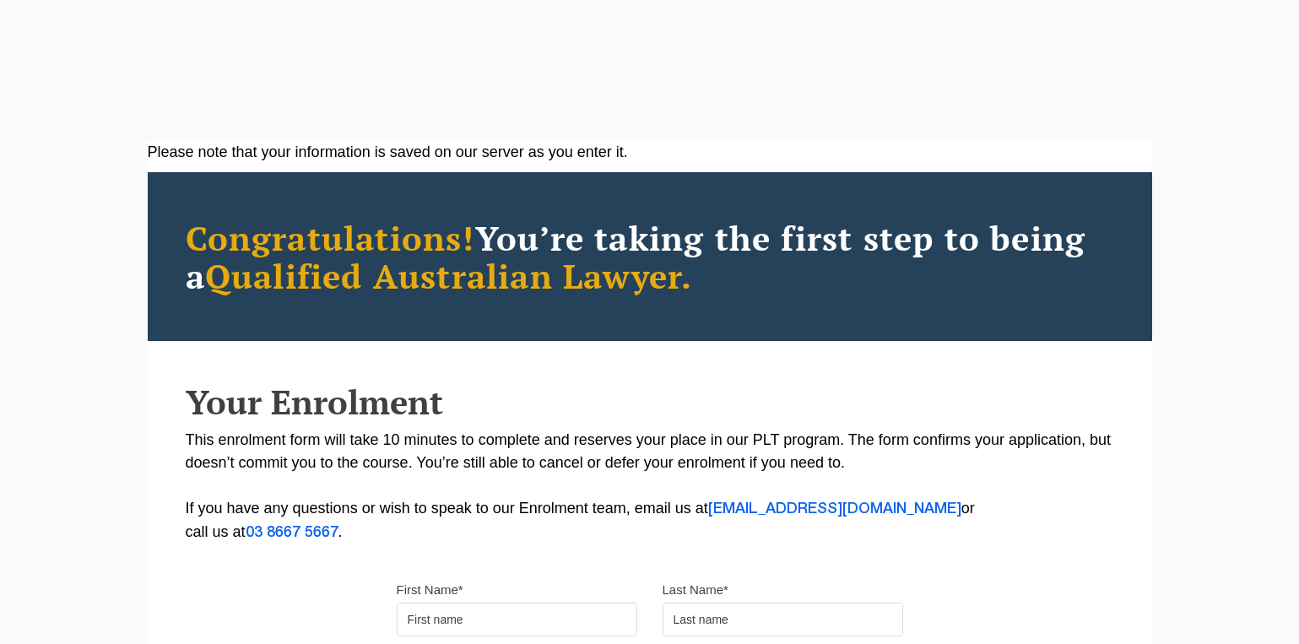
click at [511, 603] on input "First Name*" at bounding box center [517, 620] width 241 height 34
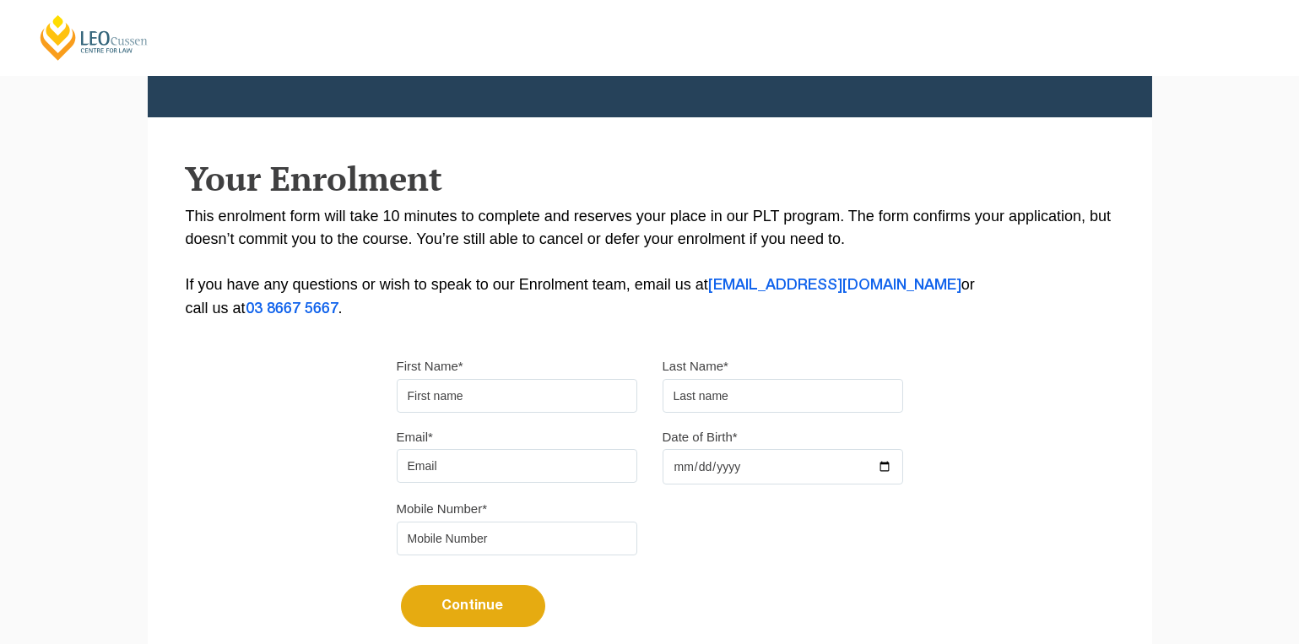
type input "Zoe"
type input "Wyntjes"
type input "zwyntjes@gmail.com"
type input "0457220149"
click at [717, 458] on input "Date of Birth*" at bounding box center [783, 466] width 241 height 35
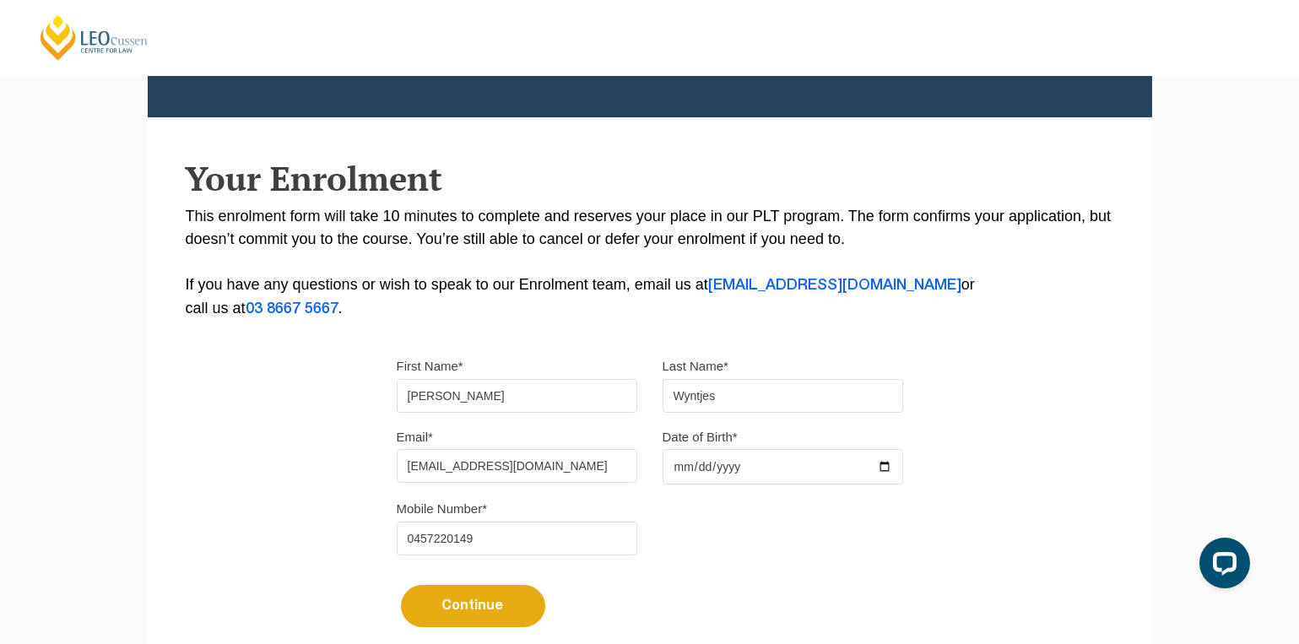
click at [892, 462] on input "Date of Birth*" at bounding box center [783, 466] width 241 height 35
click at [880, 463] on input "Date of Birth*" at bounding box center [783, 466] width 241 height 35
click at [750, 469] on input "2025-11-08" at bounding box center [783, 466] width 241 height 35
type input "2025-11-12"
type input "1997-06-12"
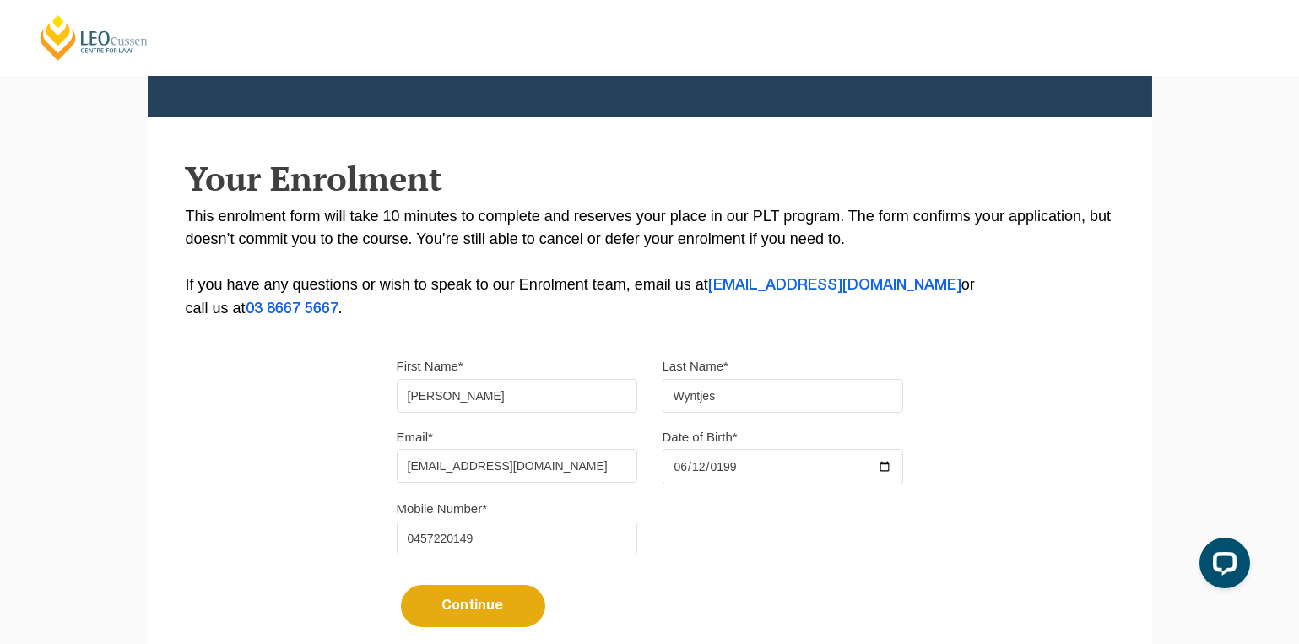
click at [726, 561] on div "Mobile Number* 0457220149" at bounding box center [650, 532] width 532 height 71
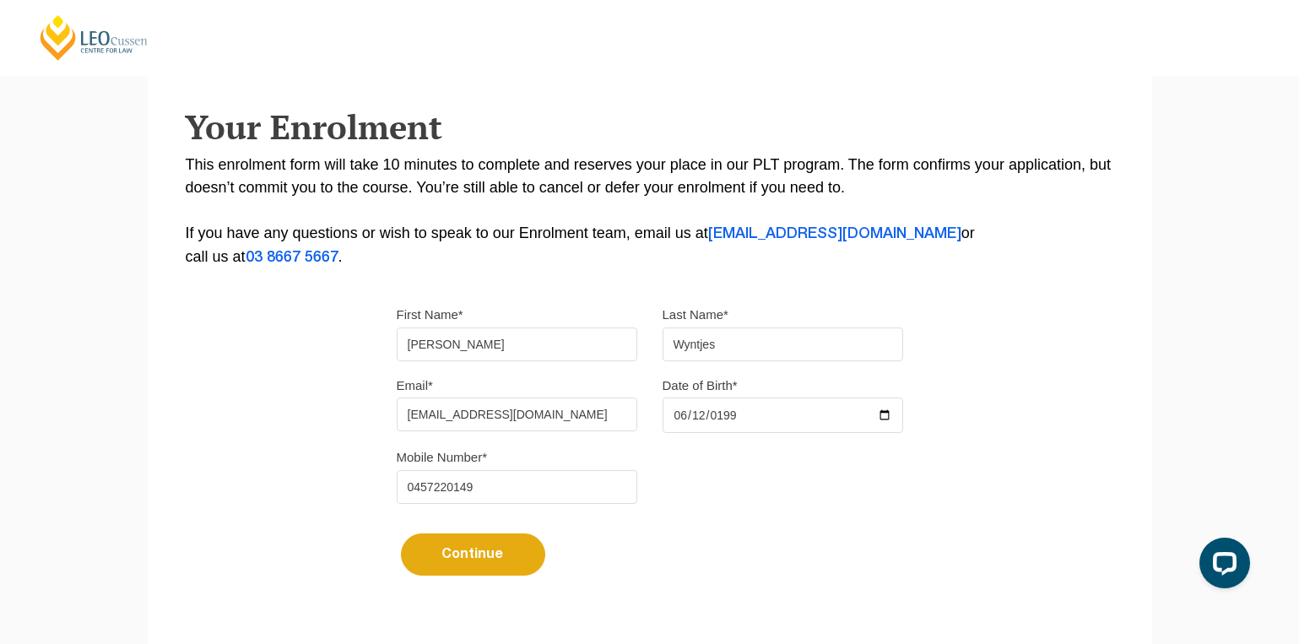
scroll to position [276, 0]
click at [500, 554] on button "Continue" at bounding box center [473, 554] width 144 height 42
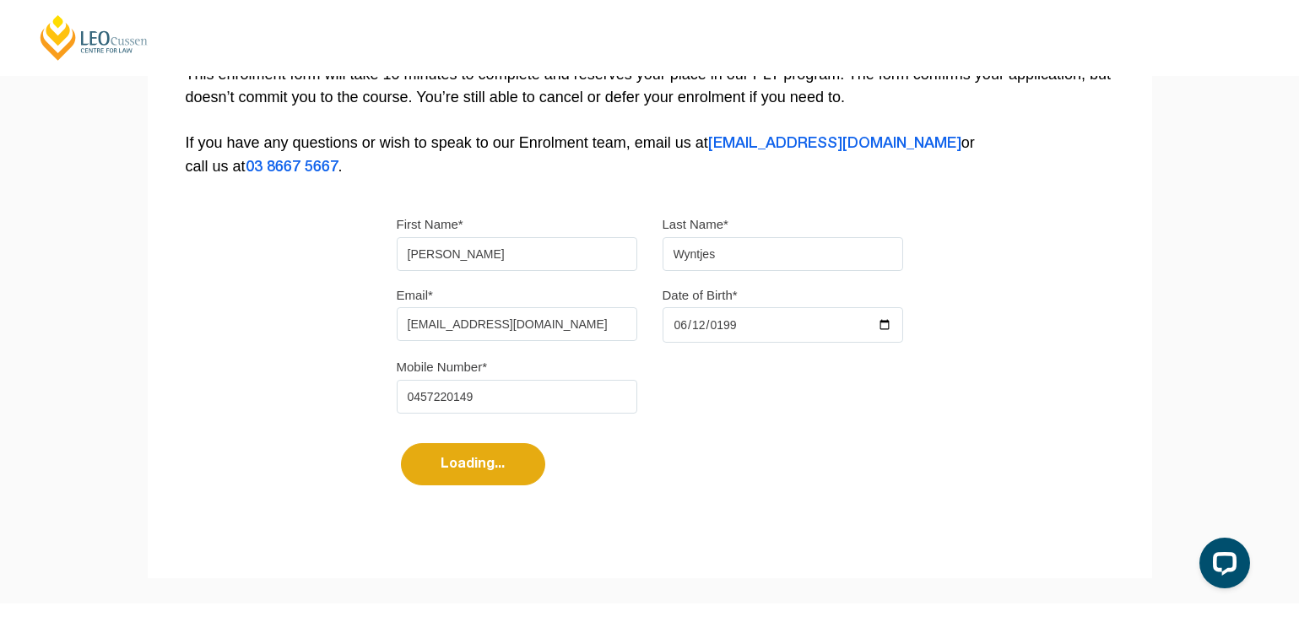
select select
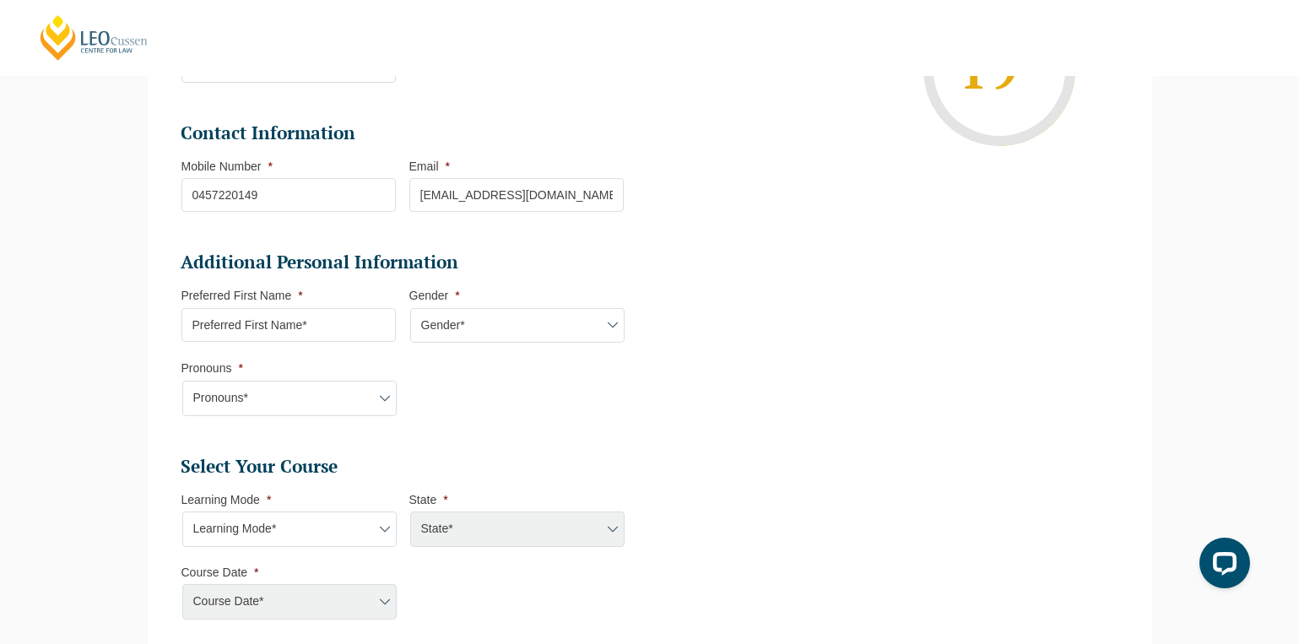
scroll to position [400, 0]
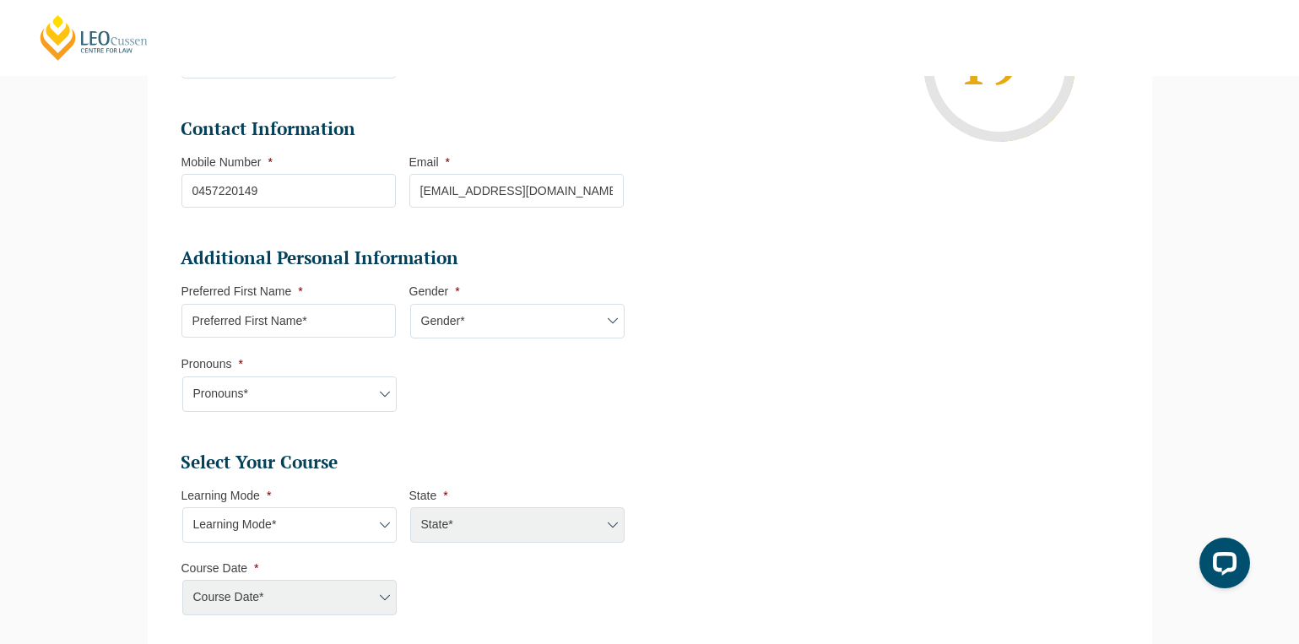
click at [319, 317] on input "Preferred First Name *" at bounding box center [288, 321] width 214 height 34
type input "Zoe"
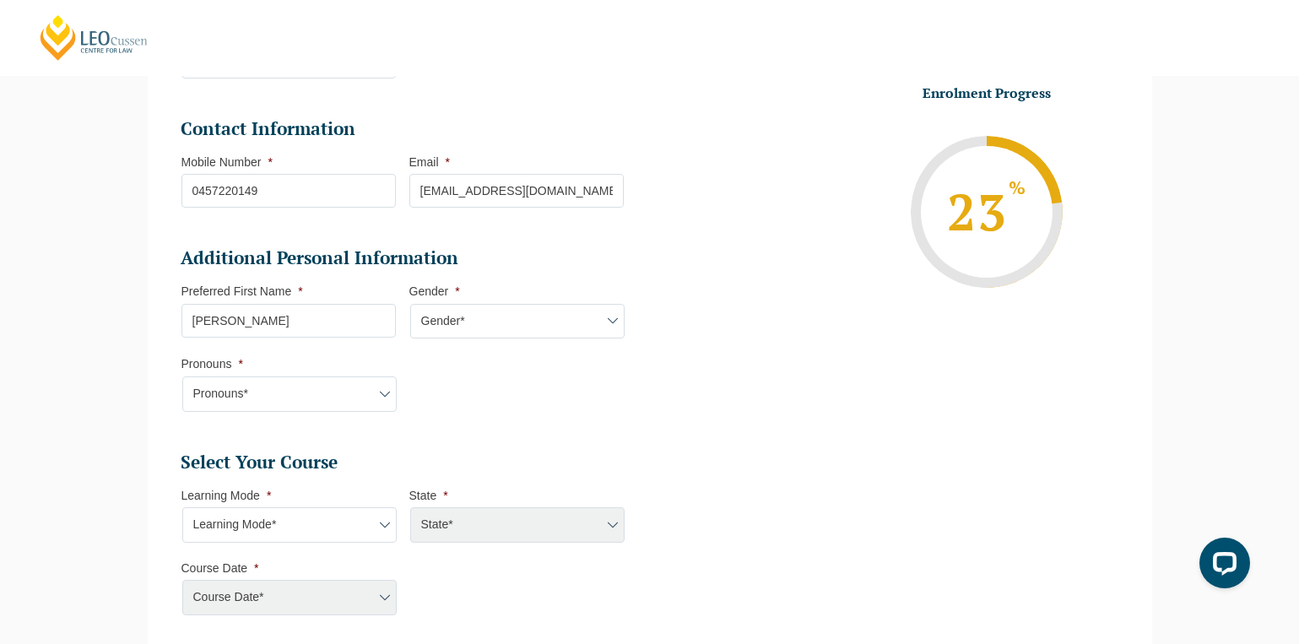
click at [435, 318] on select "Gender* Male Female Nonbinary Intersex Prefer not to disclose Other" at bounding box center [517, 321] width 214 height 35
select select "[DEMOGRAPHIC_DATA]"
click at [410, 304] on select "Gender* Male Female Nonbinary Intersex Prefer not to disclose Other" at bounding box center [517, 321] width 214 height 35
click at [286, 392] on select "Pronouns* She/Her/Hers He/Him/His They/Them/Theirs Other Prefer not to disclose" at bounding box center [289, 393] width 214 height 35
select select "She/Her/Hers"
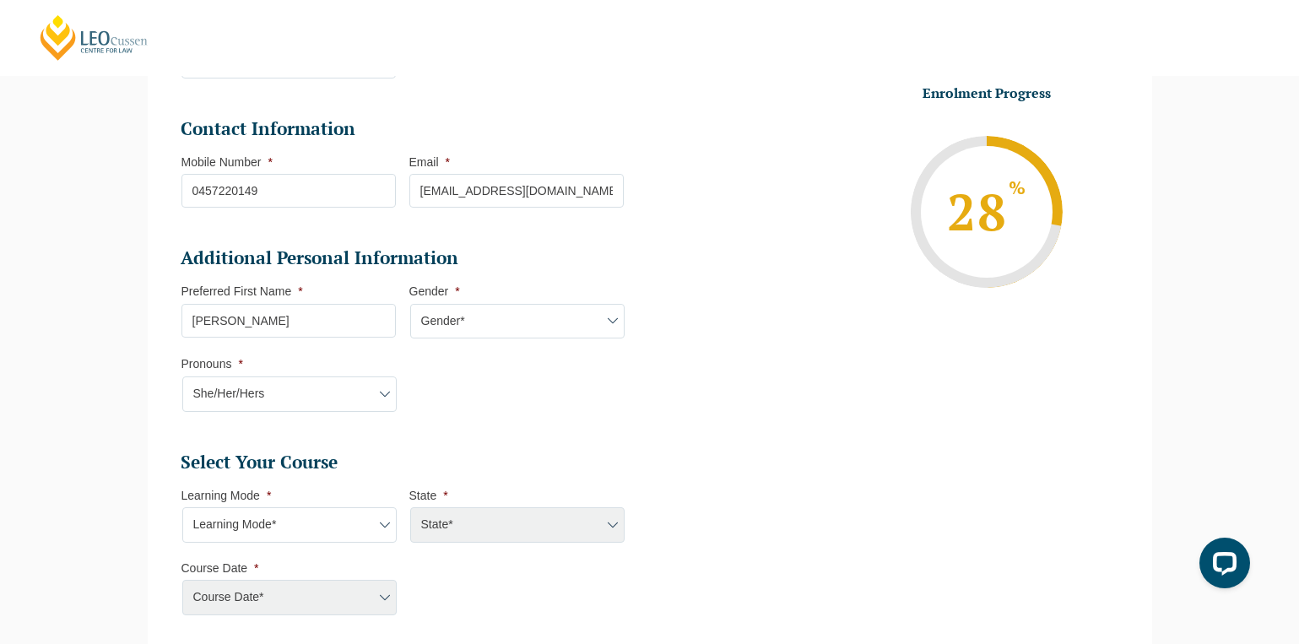
click at [182, 376] on select "Pronouns* She/Her/Hers He/Him/His They/Them/Theirs Other Prefer not to disclose" at bounding box center [289, 393] width 214 height 35
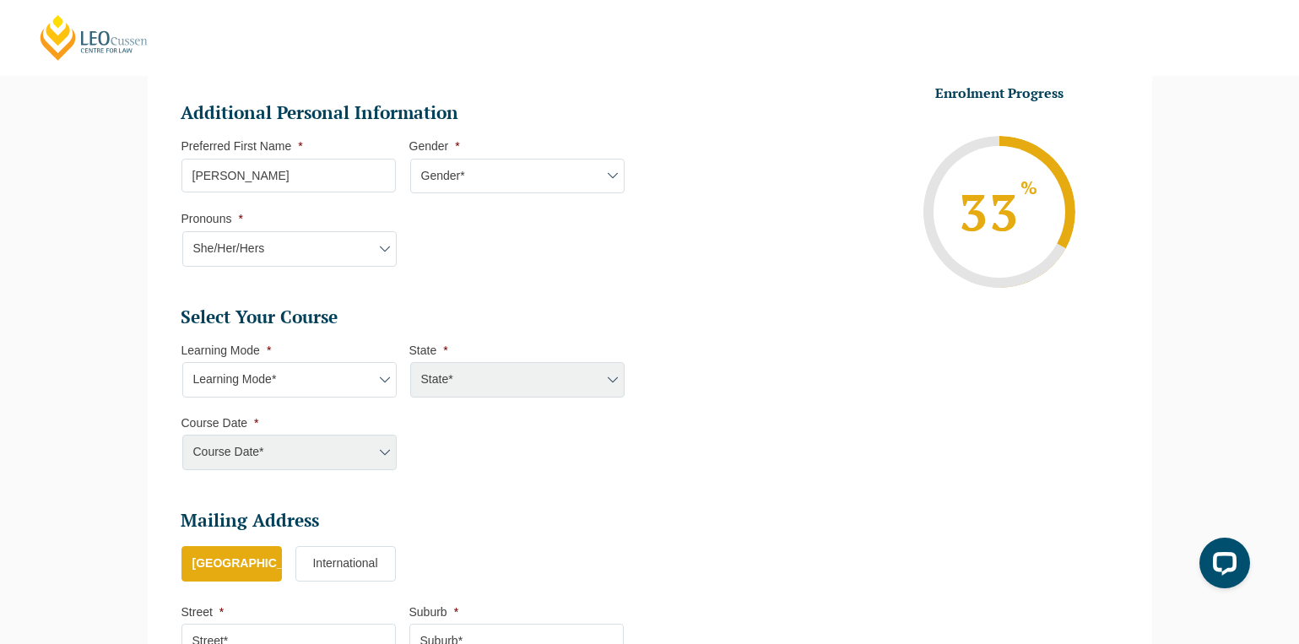
scroll to position [546, 0]
click at [338, 375] on select "Learning Mode* Online Full Time Learning Online Part Time Learning Blended Full…" at bounding box center [289, 378] width 214 height 35
select select "Blended Full Time Learning"
click at [182, 361] on select "Learning Mode* Online Full Time Learning Online Part Time Learning Blended Full…" at bounding box center [289, 378] width 214 height 35
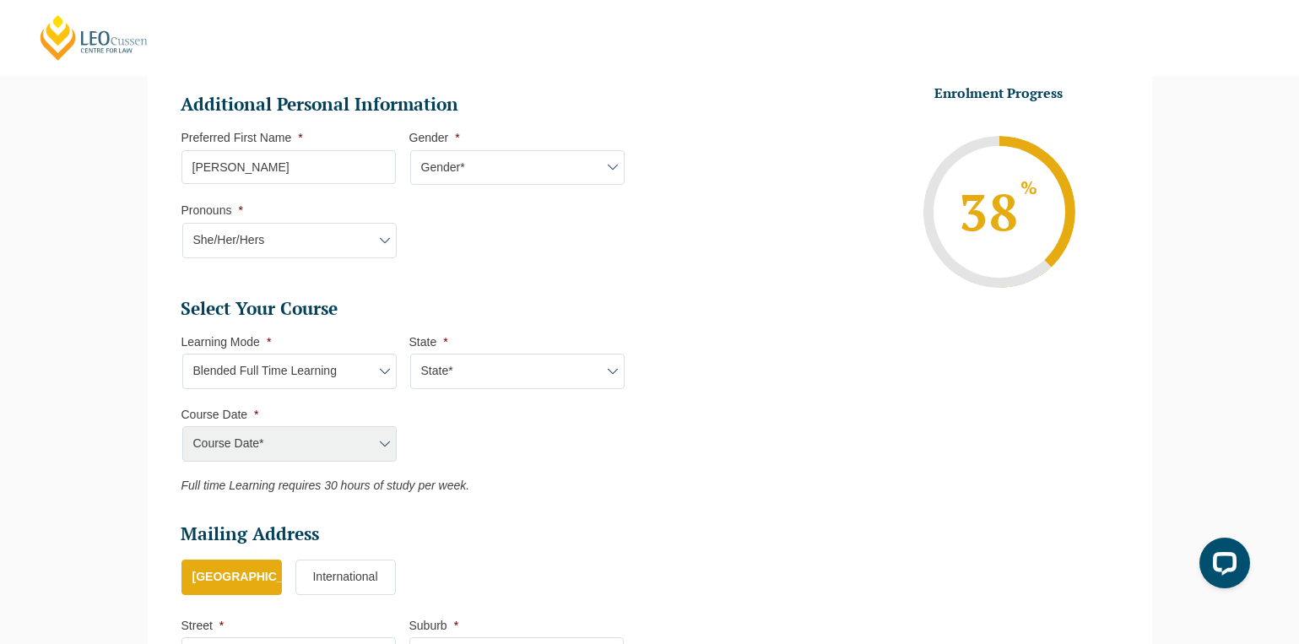
scroll to position [556, 0]
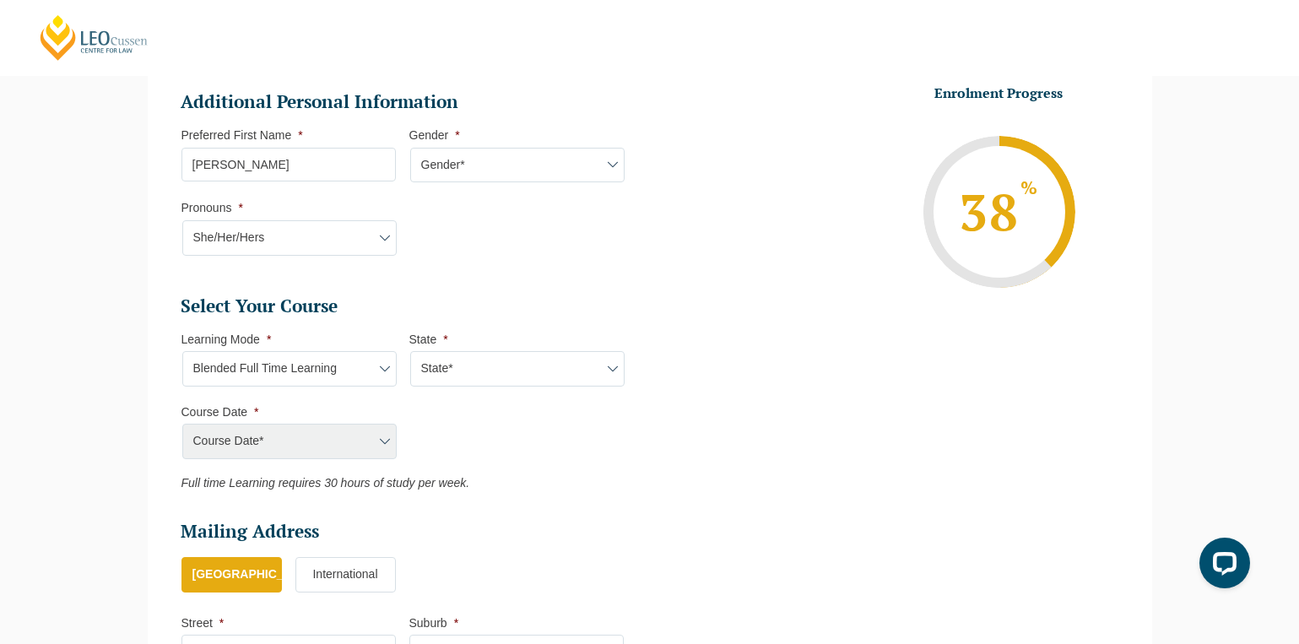
click at [475, 355] on select "State* ACT/NSW QLD SA VIC WA" at bounding box center [517, 368] width 214 height 35
select select "VIC"
click at [410, 351] on select "State* ACT/NSW QLD SA VIC WA" at bounding box center [517, 368] width 214 height 35
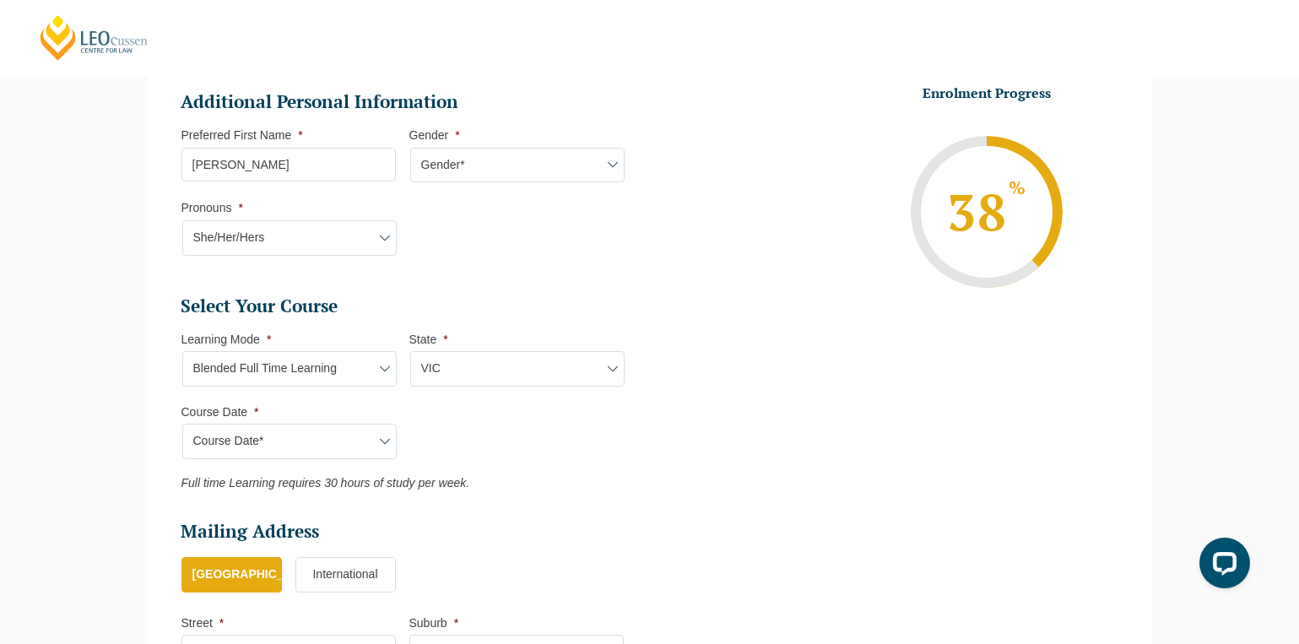
click at [309, 446] on select "Course Date* December 2025 (08-Dec-2025 to 16-May-2026) January 2026 (27-Jan-20…" at bounding box center [289, 441] width 214 height 35
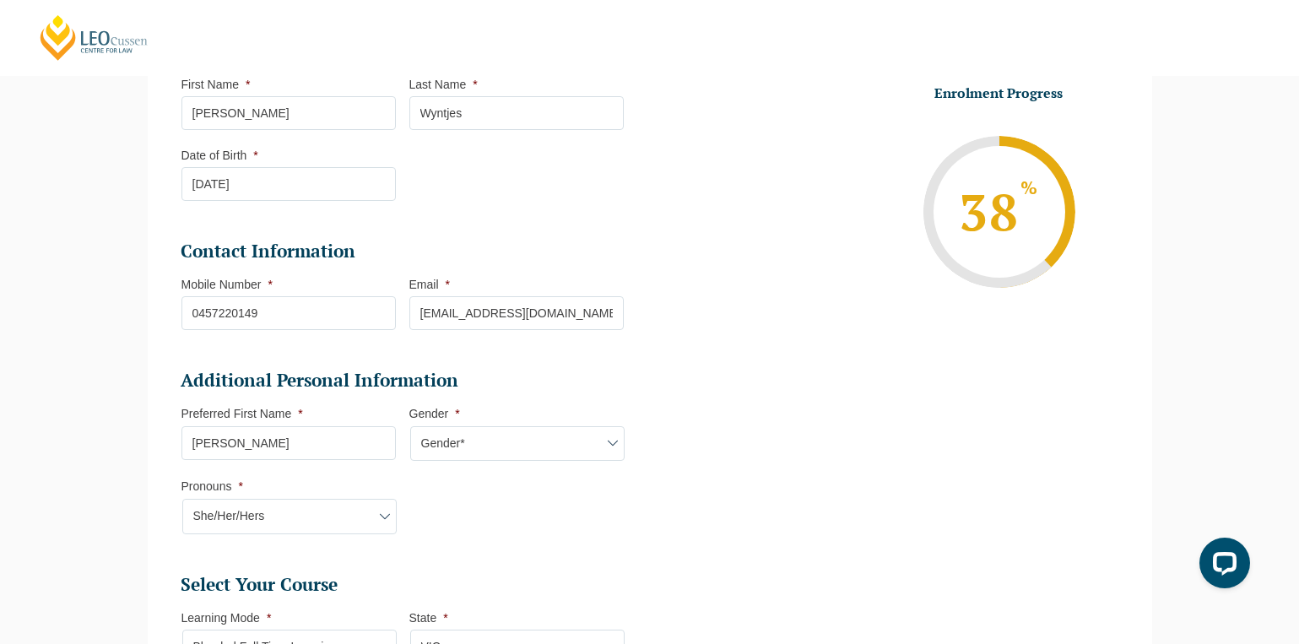
scroll to position [0, 0]
